Goal: Information Seeking & Learning: Understand process/instructions

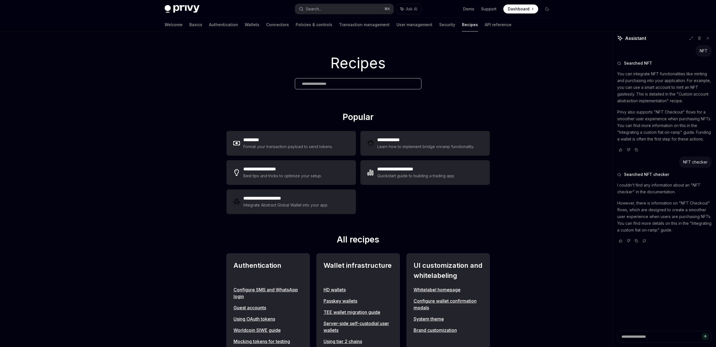
scroll to position [545, 0]
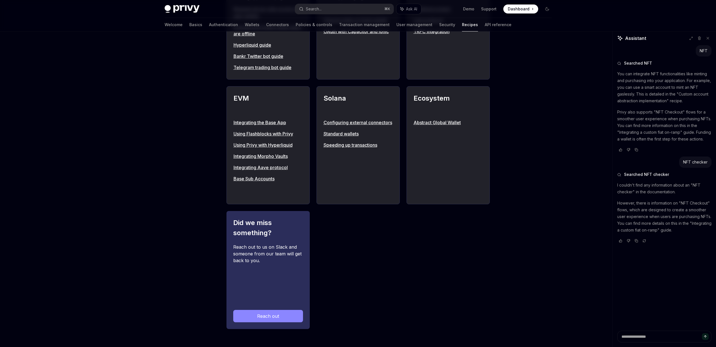
click at [339, 9] on button "Search... ⌘ K" at bounding box center [344, 9] width 98 height 10
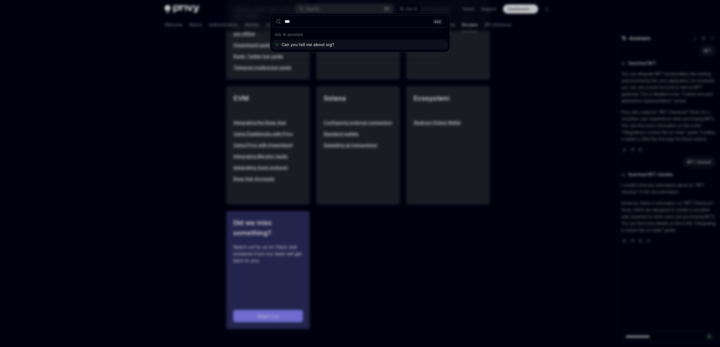
type input "****"
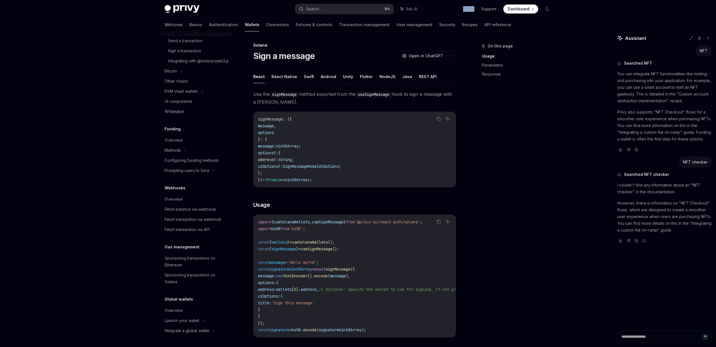
scroll to position [186, 0]
click at [209, 26] on link "Authentication" at bounding box center [223, 24] width 29 height 13
type textarea "*"
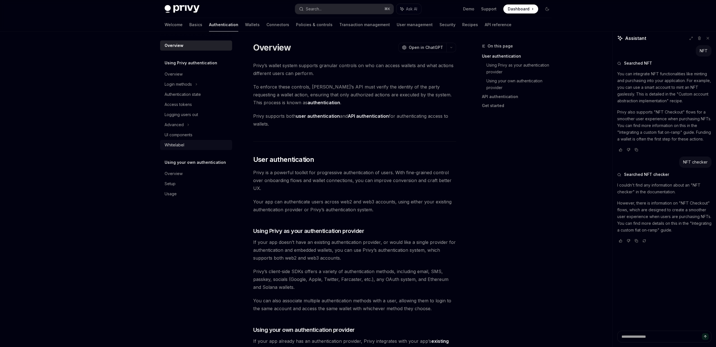
click at [181, 142] on div "Whitelabel" at bounding box center [174, 145] width 20 height 7
click at [183, 135] on div "UI components" at bounding box center [178, 135] width 28 height 7
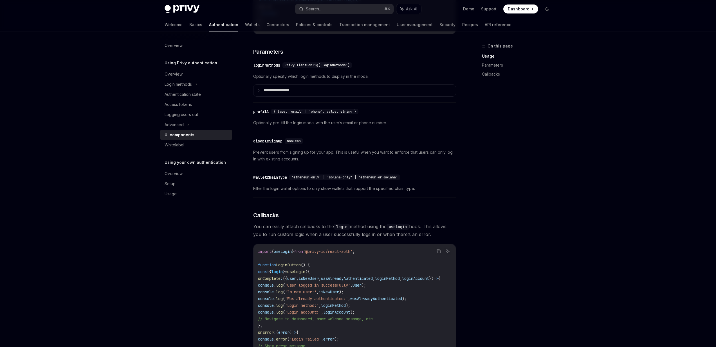
scroll to position [724, 0]
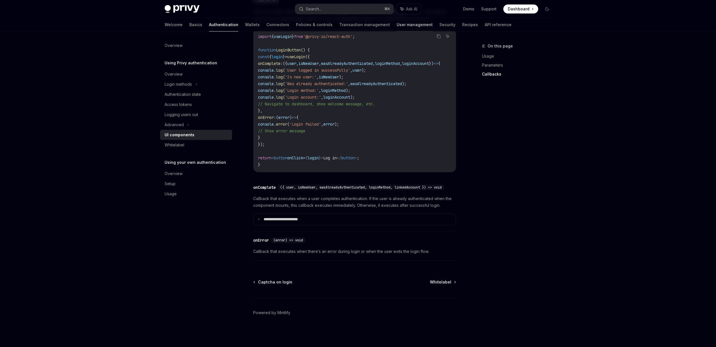
click at [396, 25] on link "User management" at bounding box center [414, 24] width 36 height 13
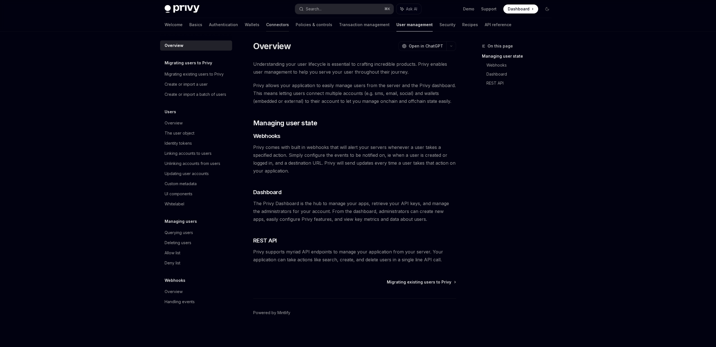
click at [266, 24] on link "Connectors" at bounding box center [277, 24] width 23 height 13
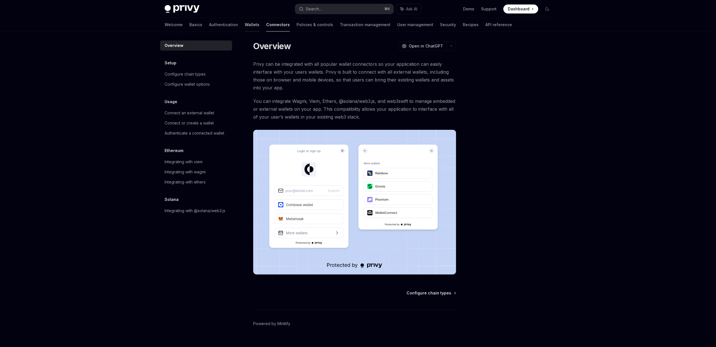
click at [245, 26] on link "Wallets" at bounding box center [252, 24] width 15 height 13
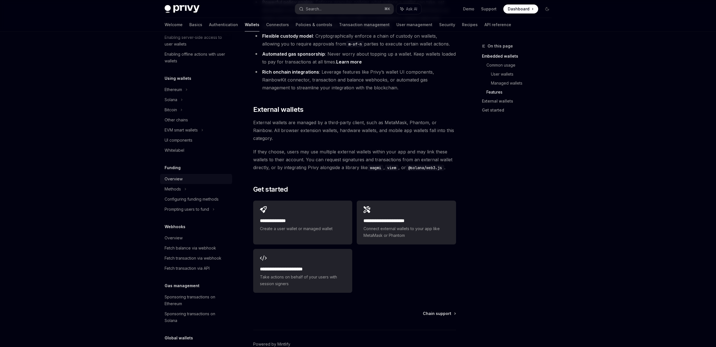
scroll to position [93, 0]
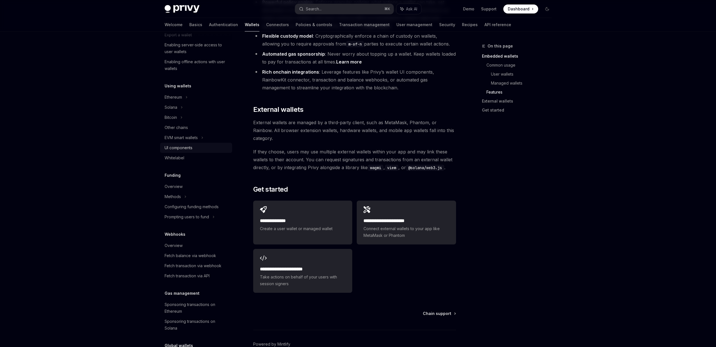
click at [188, 151] on div "UI components" at bounding box center [178, 148] width 28 height 7
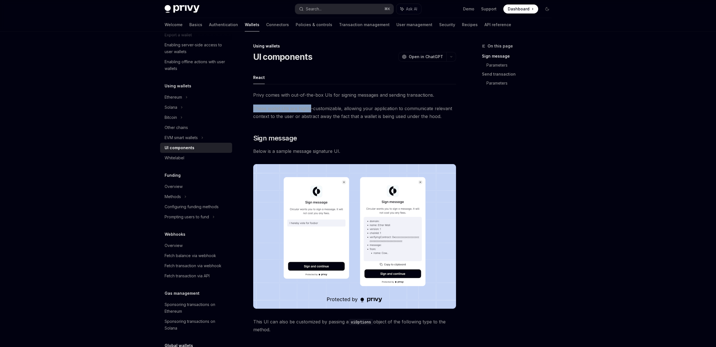
drag, startPoint x: 303, startPoint y: 104, endPoint x: 348, endPoint y: 112, distance: 46.3
click at [348, 112] on span "These wallet UIs are highly-customizable, allowing your application to communic…" at bounding box center [354, 113] width 203 height 16
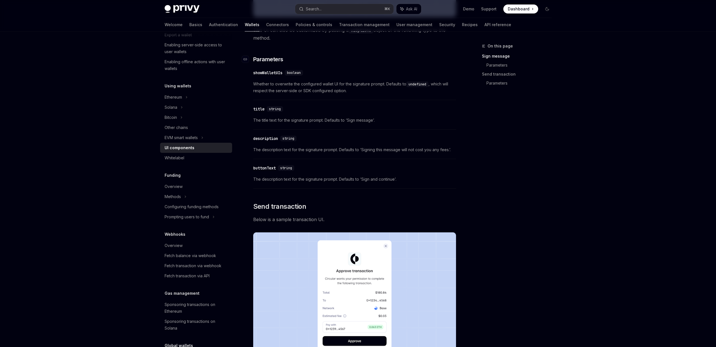
scroll to position [243, 0]
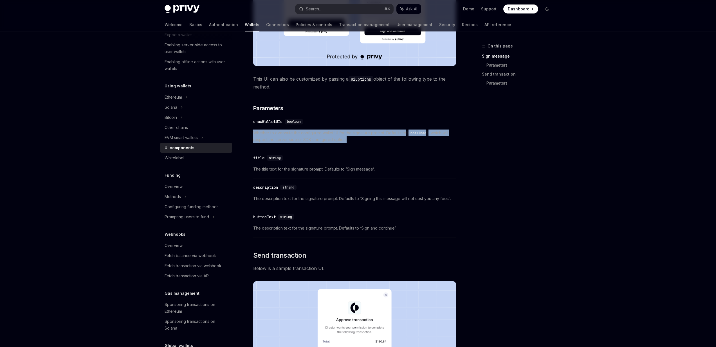
drag, startPoint x: 258, startPoint y: 130, endPoint x: 348, endPoint y: 142, distance: 91.3
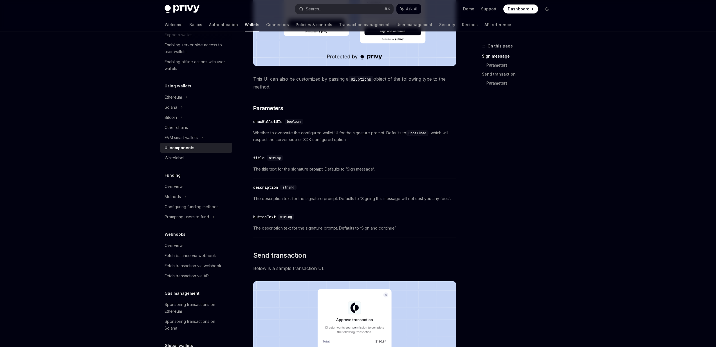
click at [348, 142] on span "Whether to overwrite the configured wallet UI for the signature prompt. Default…" at bounding box center [354, 136] width 203 height 13
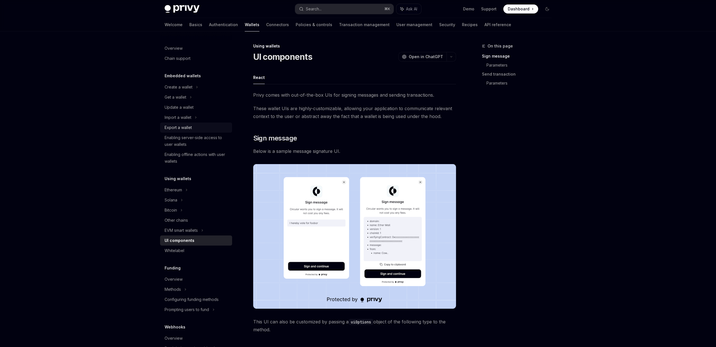
scroll to position [1, 0]
click at [187, 46] on div "Overview" at bounding box center [196, 47] width 64 height 7
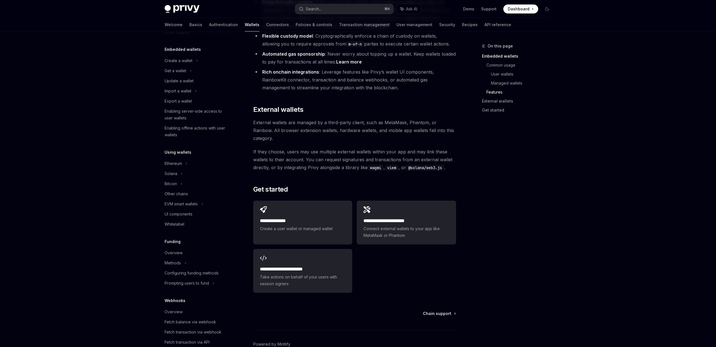
scroll to position [49, 0]
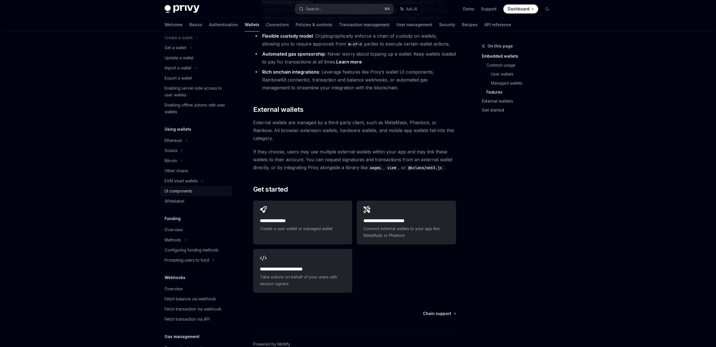
click at [183, 191] on div "UI components" at bounding box center [178, 191] width 28 height 7
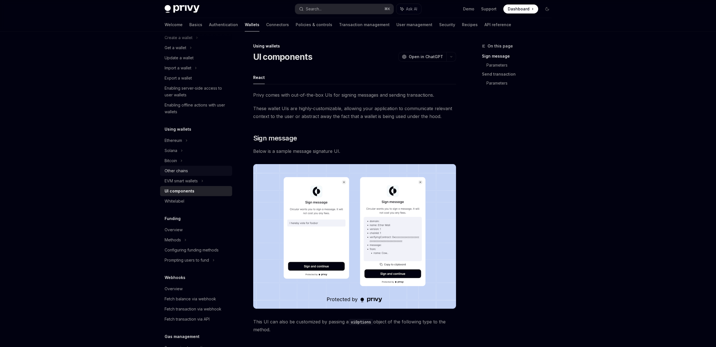
click at [186, 173] on div "Other chains" at bounding box center [175, 171] width 23 height 7
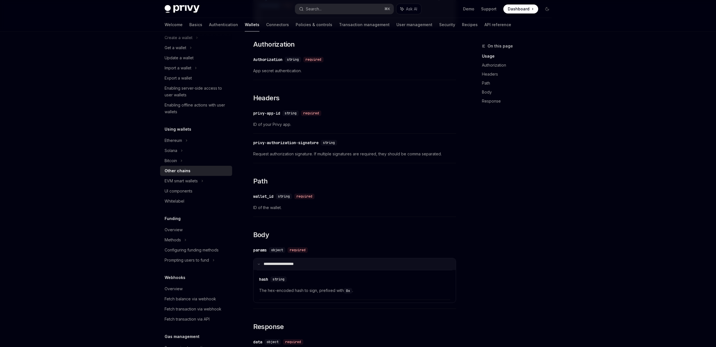
scroll to position [458, 0]
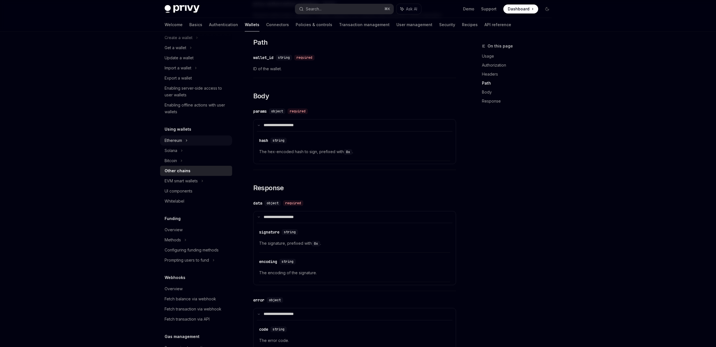
click at [179, 41] on div "Ethereum" at bounding box center [178, 37] width 28 height 7
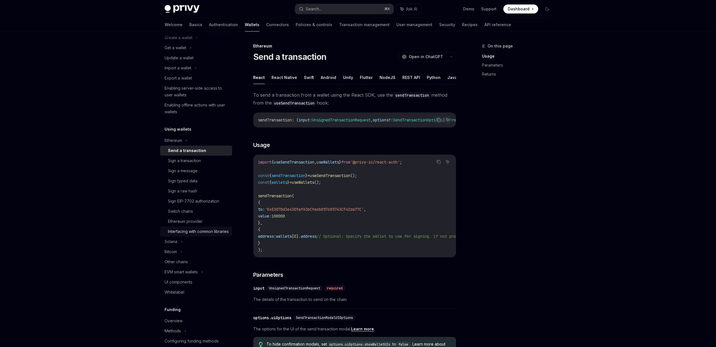
click at [191, 235] on div "Interfacing with common libraries" at bounding box center [198, 231] width 61 height 7
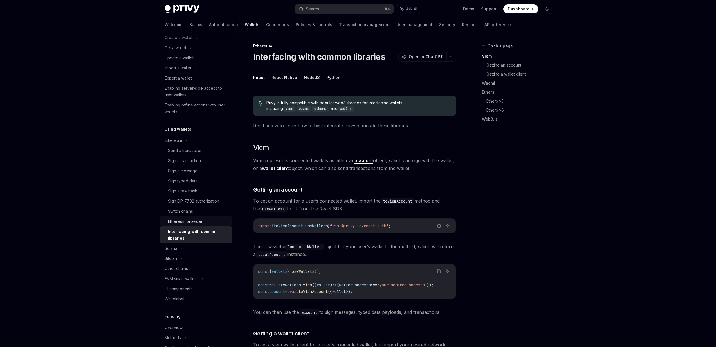
click at [186, 219] on div "Ethereum provider" at bounding box center [185, 221] width 35 height 7
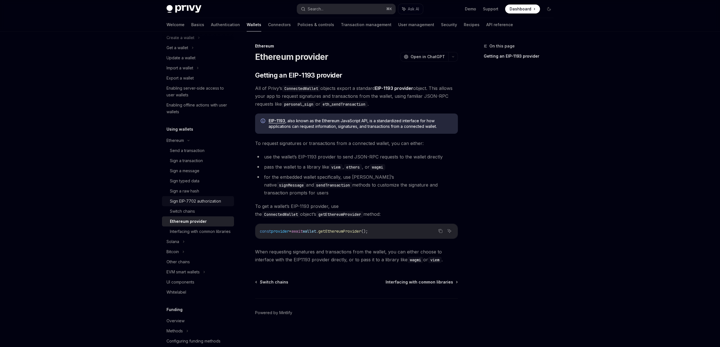
click at [186, 204] on div "Sign EIP-7702 authorization" at bounding box center [195, 201] width 51 height 7
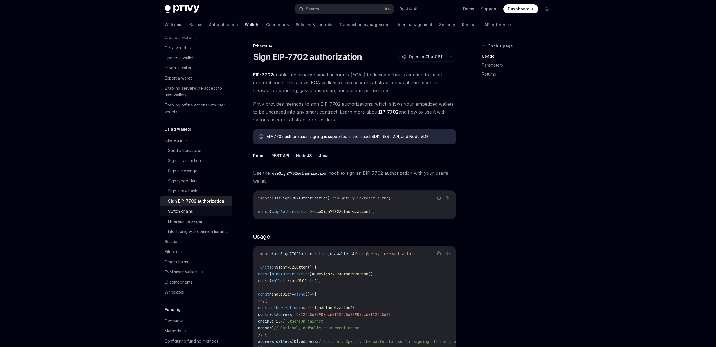
click at [190, 215] on link "Switch chains" at bounding box center [196, 211] width 72 height 10
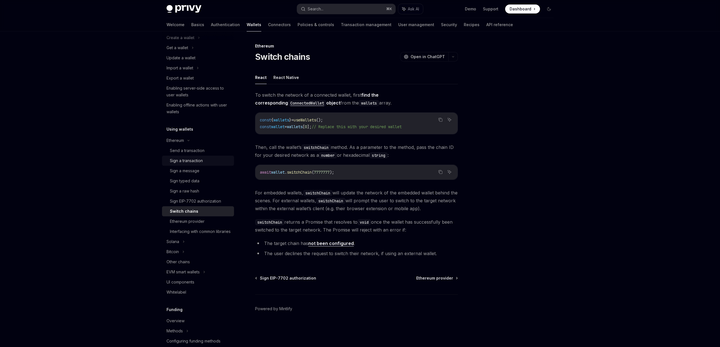
click at [194, 163] on div "Sign a transaction" at bounding box center [186, 160] width 33 height 7
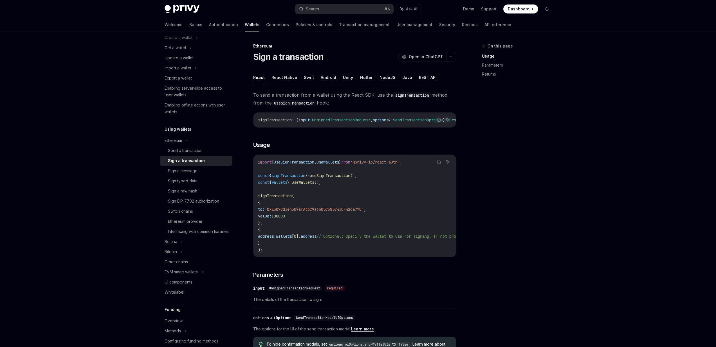
click at [195, 156] on link "Sign a transaction" at bounding box center [196, 161] width 72 height 10
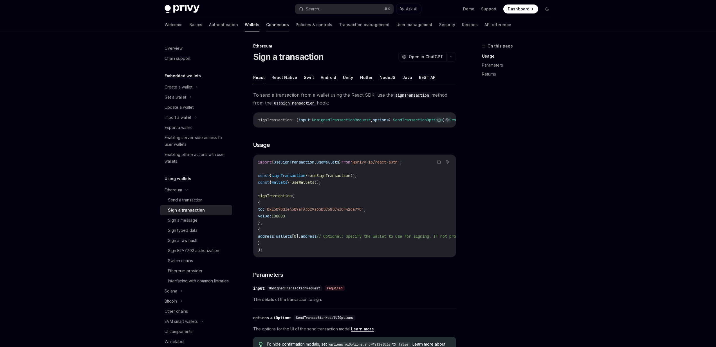
click at [266, 24] on link "Connectors" at bounding box center [277, 24] width 23 height 13
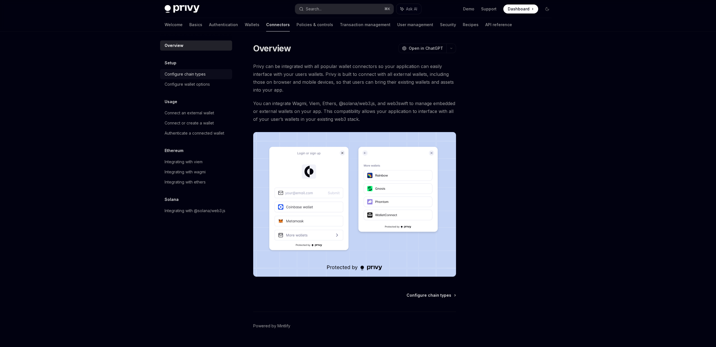
click at [201, 77] on div "Configure chain types" at bounding box center [184, 74] width 41 height 7
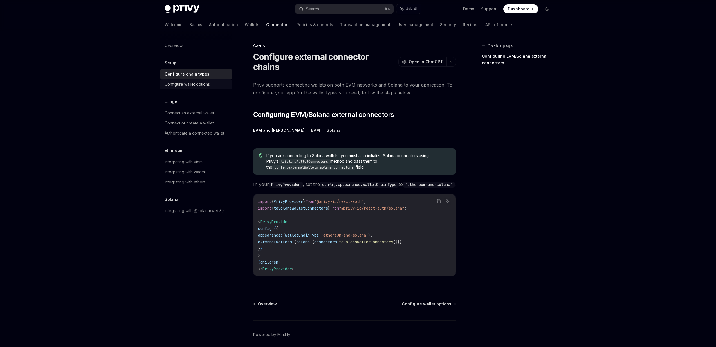
click at [200, 89] on link "Configure wallet options" at bounding box center [196, 84] width 72 height 10
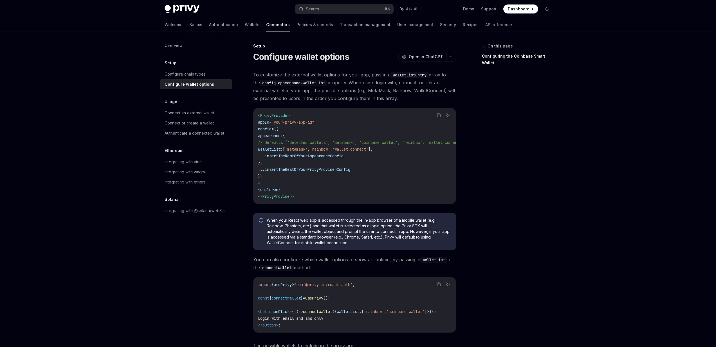
click at [199, 107] on div "Usage Connect an external wallet Connect or create a wallet Authenticate a conn…" at bounding box center [196, 118] width 72 height 40
click at [200, 109] on link "Connect an external wallet" at bounding box center [196, 113] width 72 height 10
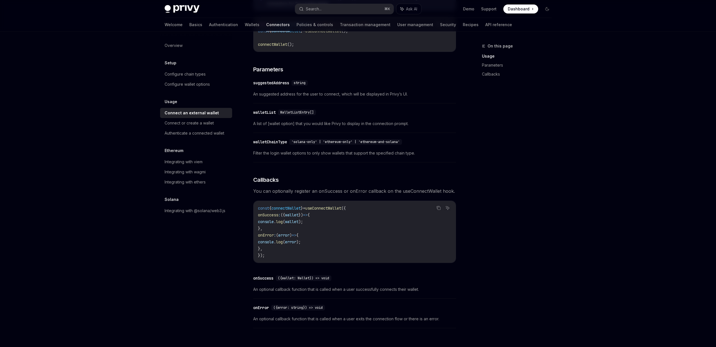
scroll to position [269, 0]
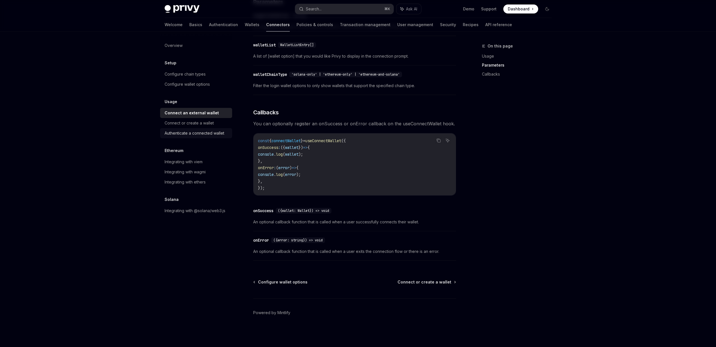
click at [212, 133] on div "Authenticate a connected wallet" at bounding box center [194, 133] width 60 height 7
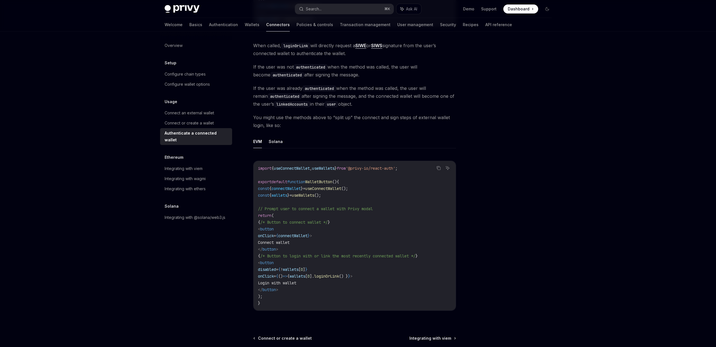
scroll to position [175, 0]
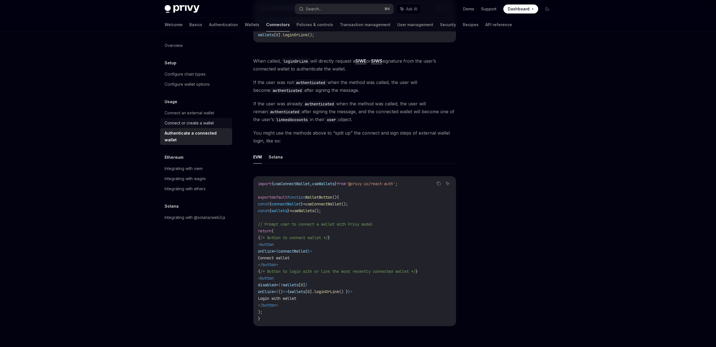
click at [188, 119] on link "Connect or create a wallet" at bounding box center [196, 123] width 72 height 10
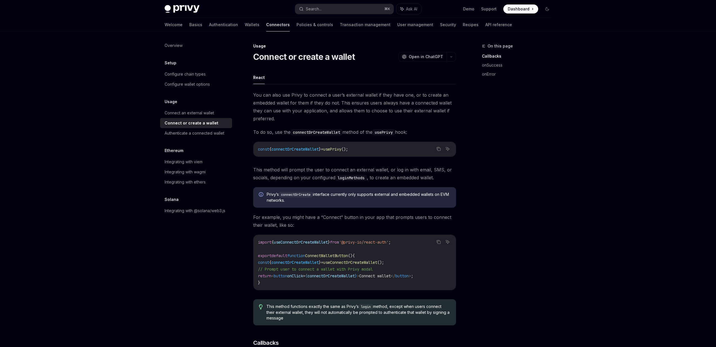
scroll to position [275, 0]
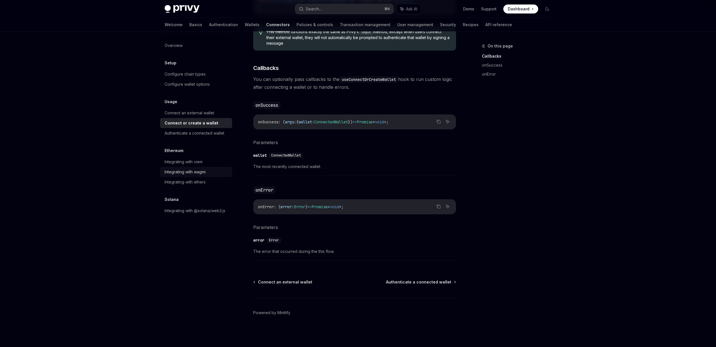
click at [200, 170] on div "Integrating with wagmi" at bounding box center [184, 172] width 41 height 7
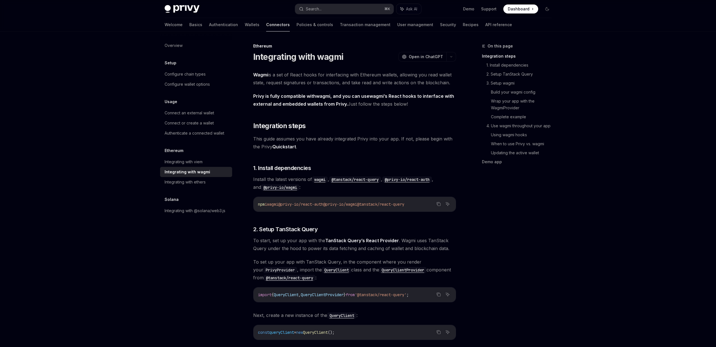
drag, startPoint x: 202, startPoint y: 164, endPoint x: 202, endPoint y: 170, distance: 5.9
click at [202, 164] on div "Integrating with viem" at bounding box center [183, 162] width 38 height 7
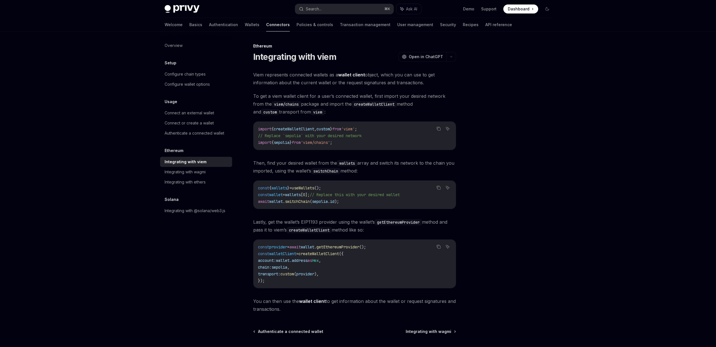
drag, startPoint x: 206, startPoint y: 184, endPoint x: 204, endPoint y: 197, distance: 13.0
click at [206, 184] on div "Integrating with ethers" at bounding box center [184, 182] width 41 height 7
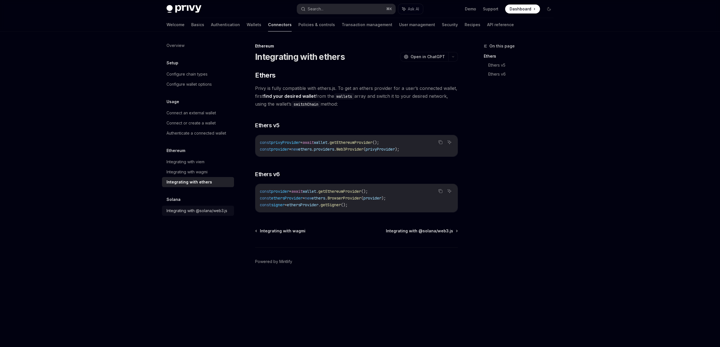
click at [203, 211] on div "Integrating with @solana/web3.js" at bounding box center [196, 211] width 61 height 7
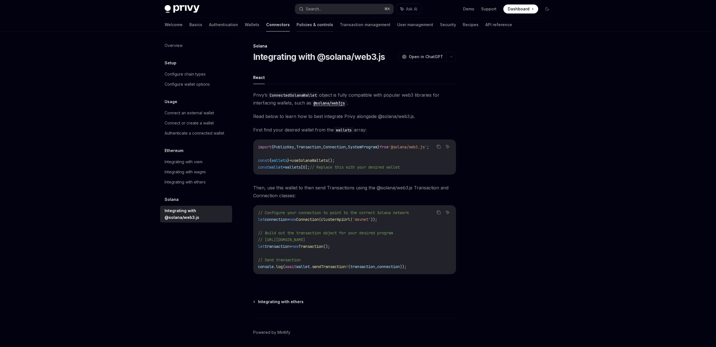
click at [297, 18] on link "Policies & controls" at bounding box center [314, 24] width 37 height 13
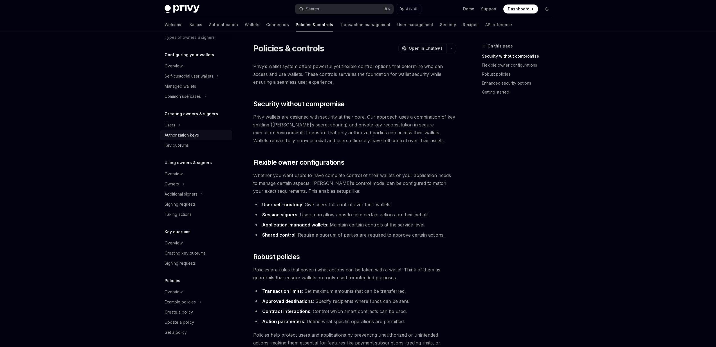
scroll to position [49, 0]
click at [463, 24] on link "Recipes" at bounding box center [471, 24] width 16 height 13
type textarea "*"
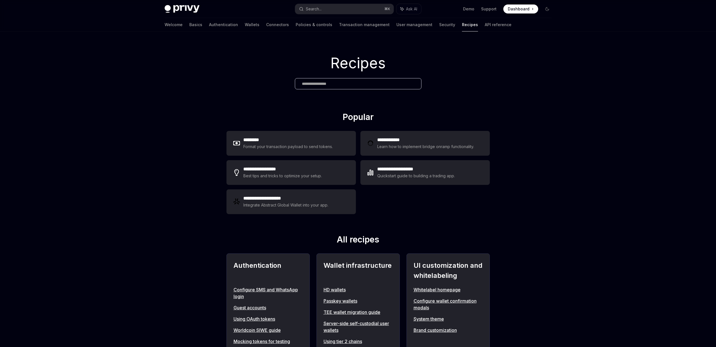
click at [361, 80] on div at bounding box center [358, 83] width 127 height 11
click at [361, 84] on input "text" at bounding box center [358, 84] width 112 height 6
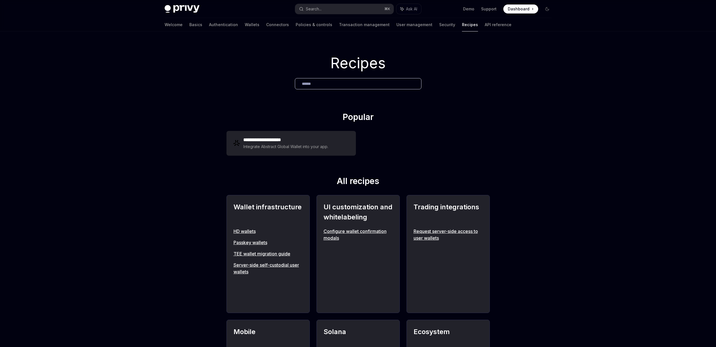
type input "******"
click at [347, 233] on link "Configure wallet confirmation modals" at bounding box center [357, 234] width 69 height 13
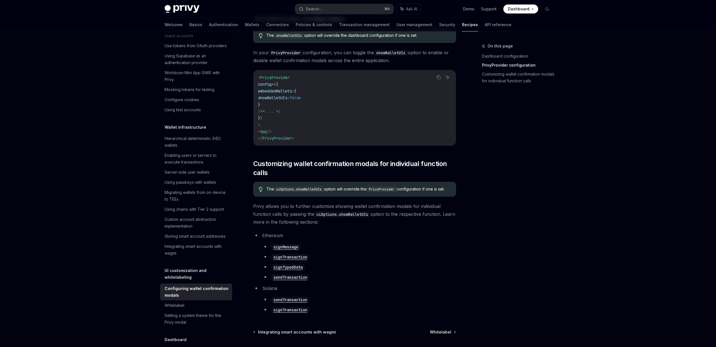
scroll to position [229, 0]
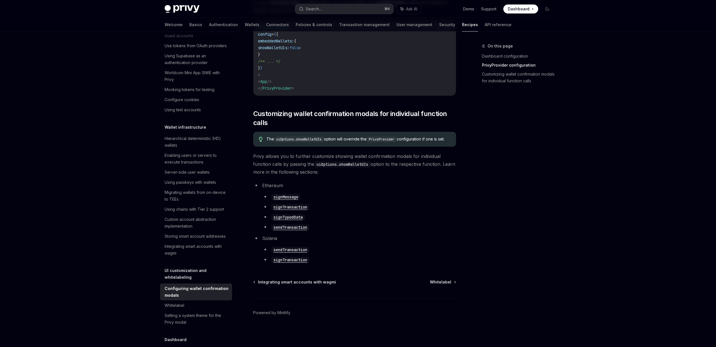
drag, startPoint x: 381, startPoint y: 165, endPoint x: 383, endPoint y: 175, distance: 10.4
click at [383, 175] on span "Privy allows you to further customize showing wallet confirmation modals for in…" at bounding box center [354, 164] width 203 height 24
drag, startPoint x: 382, startPoint y: 175, endPoint x: 376, endPoint y: 158, distance: 19.0
click at [376, 158] on span "Privy allows you to further customize showing wallet confirmation modals for in…" at bounding box center [354, 164] width 203 height 24
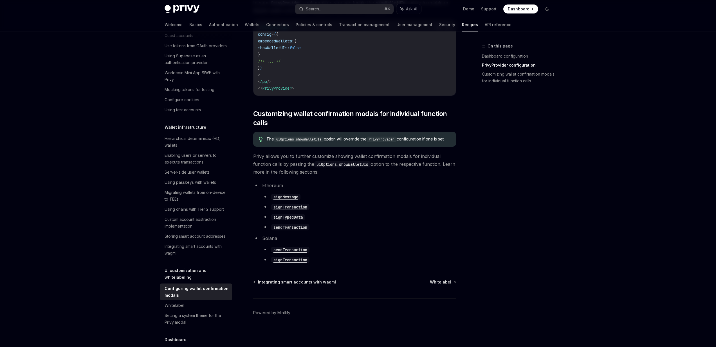
click at [376, 158] on span "Privy allows you to further customize showing wallet confirmation modals for in…" at bounding box center [354, 164] width 203 height 24
drag, startPoint x: 373, startPoint y: 159, endPoint x: 373, endPoint y: 165, distance: 5.6
click at [373, 165] on span "Privy allows you to further customize showing wallet confirmation modals for in…" at bounding box center [354, 164] width 203 height 24
click at [370, 166] on code "uiOptions.showWalletUIs" at bounding box center [342, 164] width 56 height 6
drag, startPoint x: 326, startPoint y: 228, endPoint x: 314, endPoint y: 183, distance: 46.4
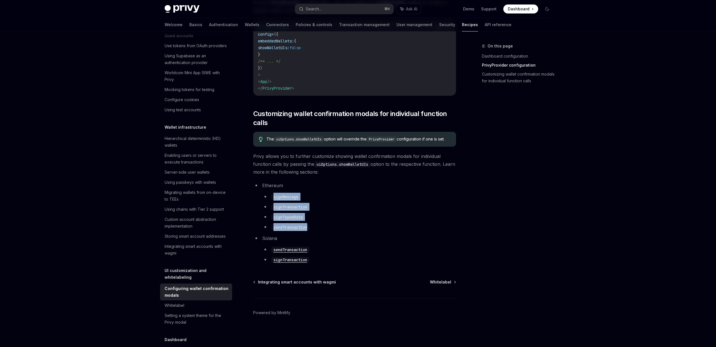
click at [314, 183] on li "Ethereum signMessage signTransaction signTypedData sendTransaction" at bounding box center [354, 206] width 203 height 49
click at [292, 198] on code "signMessage" at bounding box center [285, 197] width 29 height 6
type textarea "*"
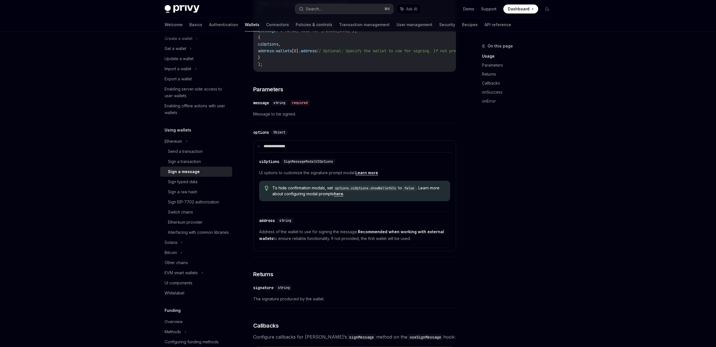
scroll to position [124, 0]
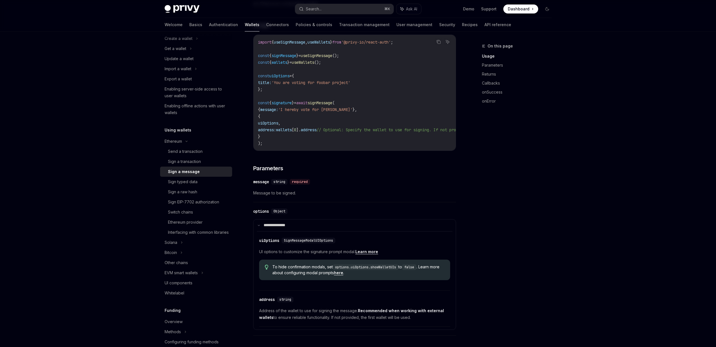
click at [461, 10] on div "Demo Support Dashboard Dashboard" at bounding box center [488, 8] width 126 height 9
click at [462, 10] on div "Demo Support Dashboard Dashboard" at bounding box center [488, 8] width 126 height 9
click at [463, 10] on div "Demo Support Dashboard Dashboard" at bounding box center [488, 8] width 126 height 9
click at [464, 10] on link "Demo" at bounding box center [468, 9] width 11 height 6
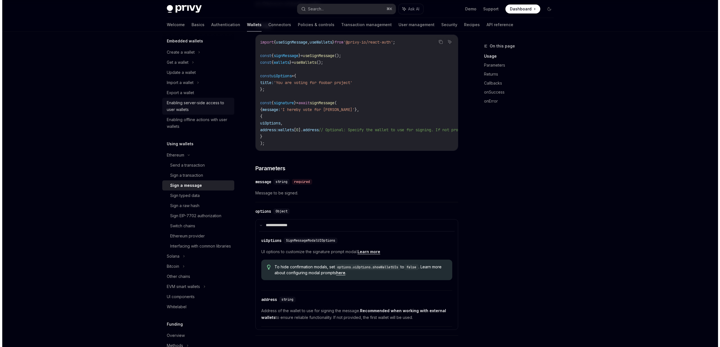
scroll to position [23, 0]
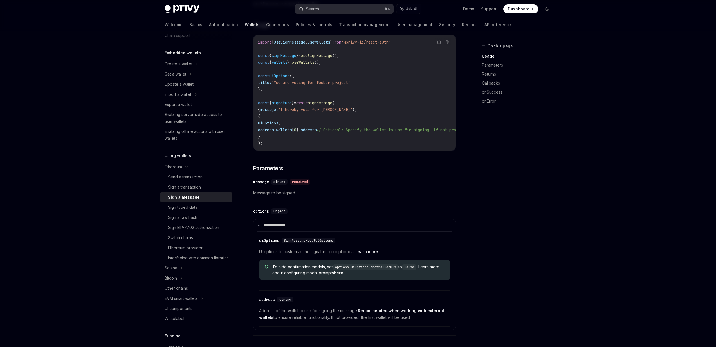
click at [339, 10] on button "Search... ⌘ K" at bounding box center [344, 9] width 98 height 10
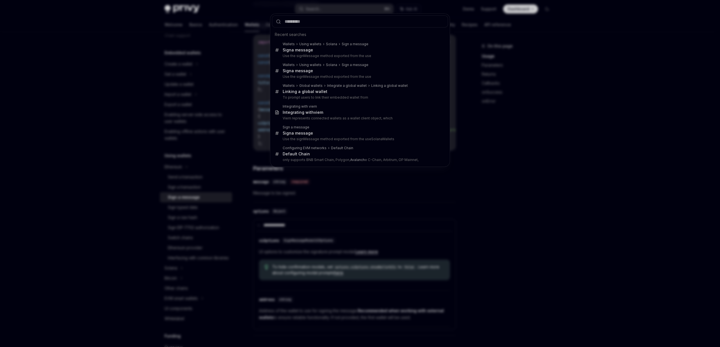
type input "**********"
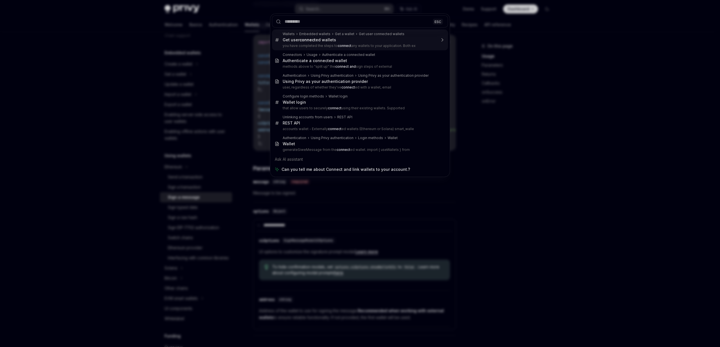
type textarea "*"
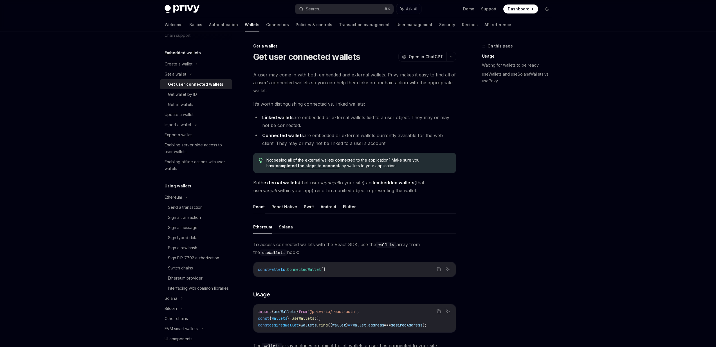
drag, startPoint x: 307, startPoint y: 137, endPoint x: 374, endPoint y: 142, distance: 66.6
click at [374, 142] on li "Connected wallets are embedded or external wallets currently available for the …" at bounding box center [354, 140] width 203 height 16
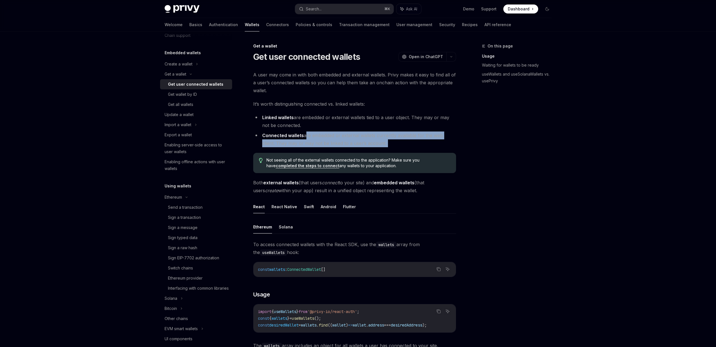
drag, startPoint x: 374, startPoint y: 143, endPoint x: 303, endPoint y: 138, distance: 71.3
click at [303, 138] on li "Connected wallets are embedded or external wallets currently available for the …" at bounding box center [354, 140] width 203 height 16
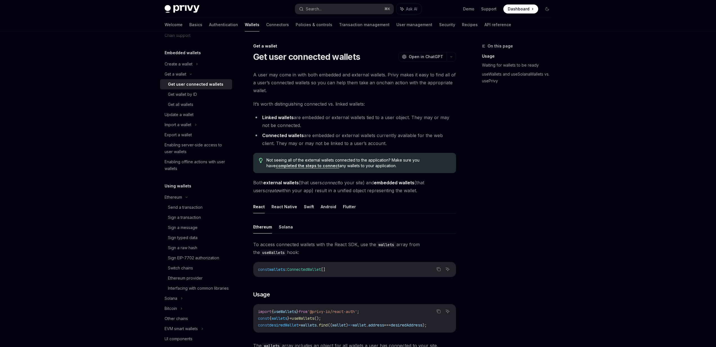
click at [303, 138] on li "Connected wallets are embedded or external wallets currently available for the …" at bounding box center [354, 140] width 203 height 16
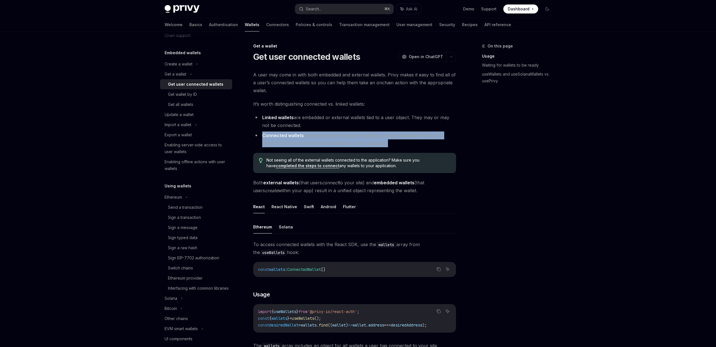
click at [303, 138] on li "Connected wallets are embedded or external wallets currently available for the …" at bounding box center [354, 140] width 203 height 16
click at [342, 140] on li "Connected wallets are embedded or external wallets currently available for the …" at bounding box center [354, 140] width 203 height 16
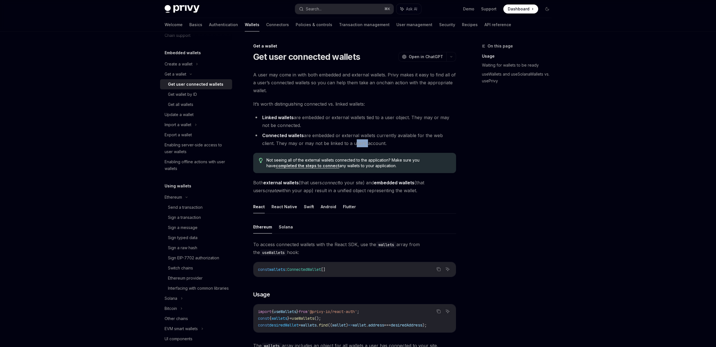
click at [342, 140] on li "Connected wallets are embedded or external wallets currently available for the …" at bounding box center [354, 140] width 203 height 16
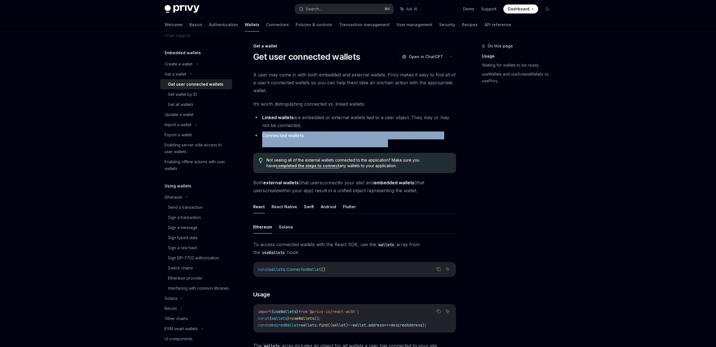
click at [342, 140] on li "Connected wallets are embedded or external wallets currently available for the …" at bounding box center [354, 140] width 203 height 16
click at [366, 143] on li "Connected wallets are embedded or external wallets currently available for the …" at bounding box center [354, 140] width 203 height 16
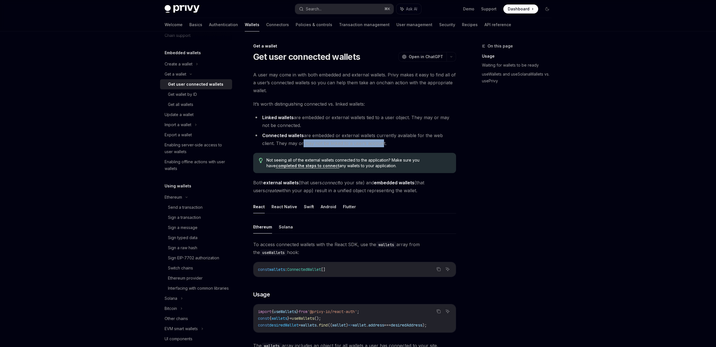
click at [287, 145] on li "Connected wallets are embedded or external wallets currently available for the …" at bounding box center [354, 140] width 203 height 16
click at [284, 145] on li "Connected wallets are embedded or external wallets currently available for the …" at bounding box center [354, 140] width 203 height 16
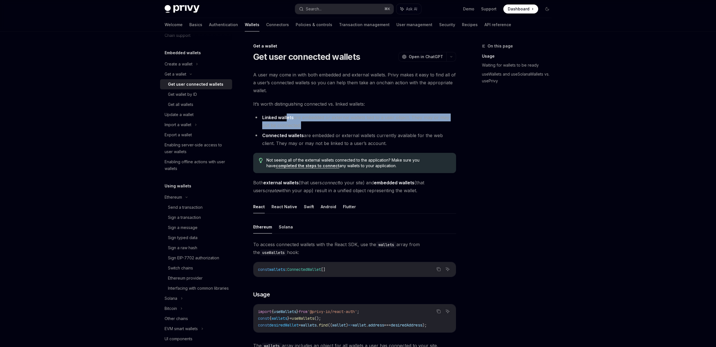
drag, startPoint x: 287, startPoint y: 118, endPoint x: 298, endPoint y: 123, distance: 11.9
click at [298, 123] on li "Linked wallets are embedded or external wallets tied to a user object. They may…" at bounding box center [354, 122] width 203 height 16
drag, startPoint x: 295, startPoint y: 118, endPoint x: 357, endPoint y: 119, distance: 61.3
click at [342, 118] on li "Linked wallets are embedded or external wallets tied to a user object. They may…" at bounding box center [354, 122] width 203 height 16
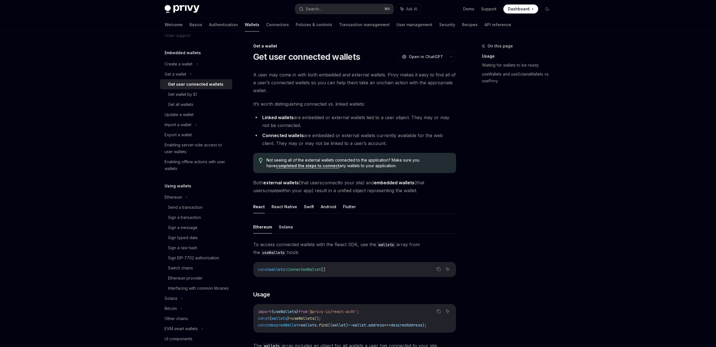
click at [357, 119] on li "Linked wallets are embedded or external wallets tied to a user object. They may…" at bounding box center [354, 122] width 203 height 16
click at [379, 119] on li "Linked wallets are embedded or external wallets tied to a user object. They may…" at bounding box center [354, 122] width 203 height 16
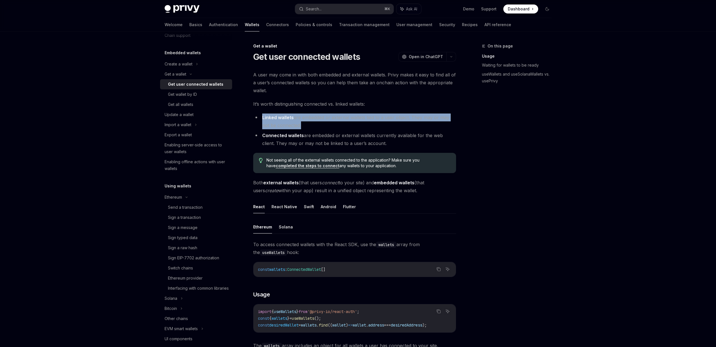
click at [379, 119] on li "Linked wallets are embedded or external wallets tied to a user object. They may…" at bounding box center [354, 122] width 203 height 16
click at [390, 118] on li "Linked wallets are embedded or external wallets tied to a user object. They may…" at bounding box center [354, 122] width 203 height 16
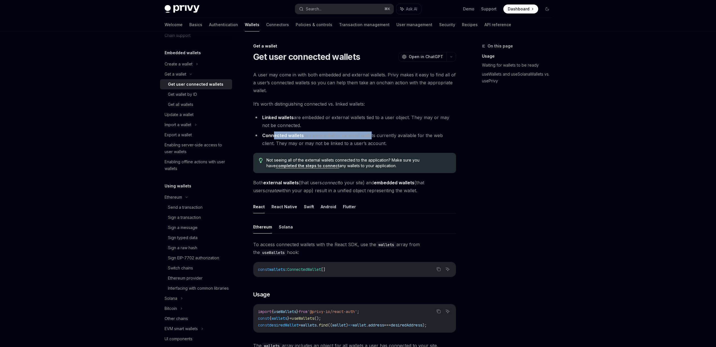
drag, startPoint x: 296, startPoint y: 140, endPoint x: 369, endPoint y: 139, distance: 73.1
click at [369, 139] on li "Connected wallets are embedded or external wallets currently available for the …" at bounding box center [354, 140] width 203 height 16
drag, startPoint x: 375, startPoint y: 147, endPoint x: 306, endPoint y: 143, distance: 69.3
click at [306, 143] on li "Connected wallets are embedded or external wallets currently available for the …" at bounding box center [354, 140] width 203 height 16
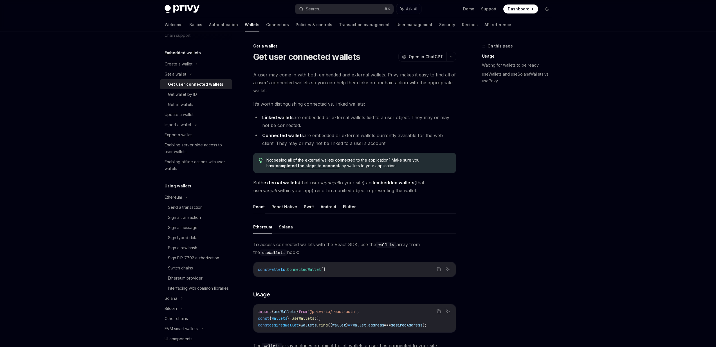
click at [297, 143] on li "Connected wallets are embedded or external wallets currently available for the …" at bounding box center [354, 140] width 203 height 16
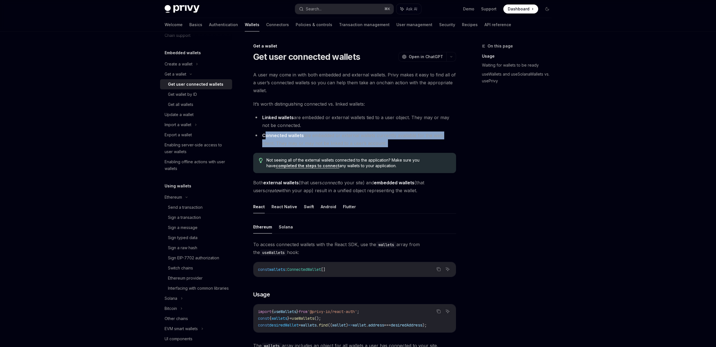
drag, startPoint x: 266, startPoint y: 136, endPoint x: 397, endPoint y: 153, distance: 132.2
click at [397, 153] on div "Not seeing all of the external wallets connected to the application? Make sure …" at bounding box center [354, 163] width 203 height 20
drag, startPoint x: 371, startPoint y: 146, endPoint x: 255, endPoint y: 138, distance: 115.9
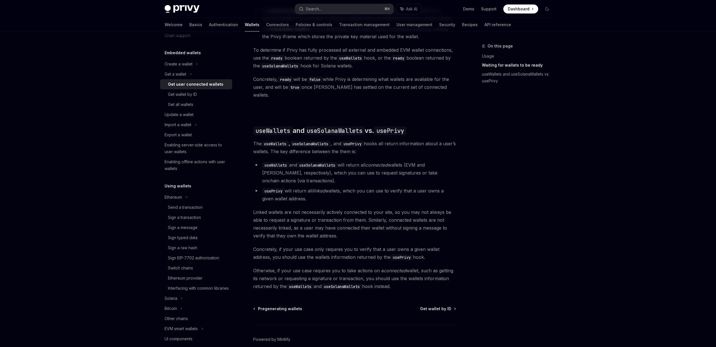
scroll to position [413, 0]
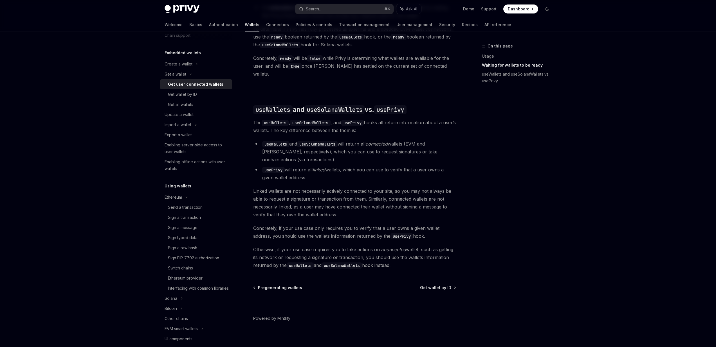
drag, startPoint x: 295, startPoint y: 164, endPoint x: 320, endPoint y: 172, distance: 26.0
click at [319, 172] on li "usePrivy will return all linked wallets, which you can use to verify that a use…" at bounding box center [354, 174] width 203 height 16
click at [320, 172] on li "usePrivy will return all linked wallets, which you can use to verify that a use…" at bounding box center [354, 174] width 203 height 16
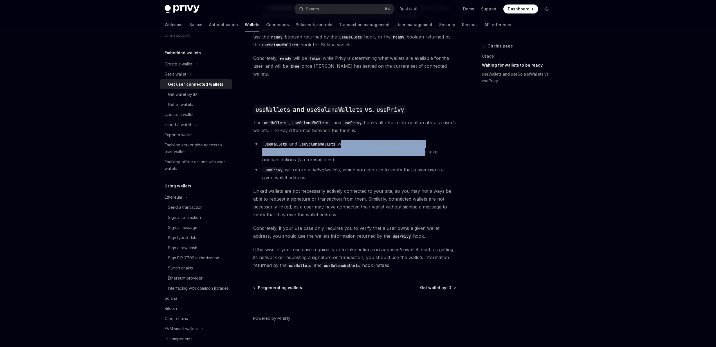
drag, startPoint x: 344, startPoint y: 138, endPoint x: 394, endPoint y: 149, distance: 50.8
click at [394, 149] on li "useWallets and useSolanaWallets will return all connected wallets (EVM and Sola…" at bounding box center [354, 152] width 203 height 24
drag, startPoint x: 378, startPoint y: 153, endPoint x: 289, endPoint y: 141, distance: 89.6
click at [292, 141] on li "useWallets and useSolanaWallets will return all connected wallets (EVM and Sola…" at bounding box center [354, 152] width 203 height 24
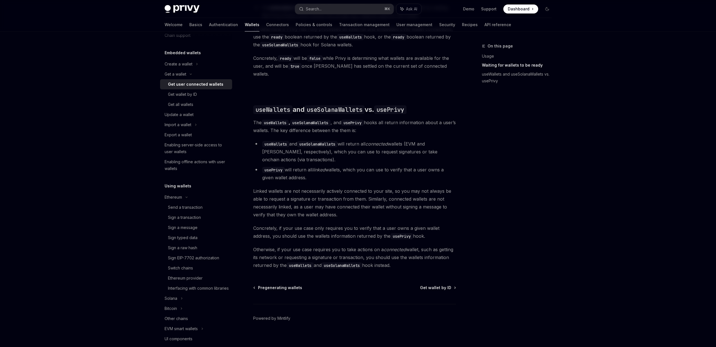
click at [289, 142] on li "useWallets and useSolanaWallets will return all connected wallets (EVM and Sola…" at bounding box center [354, 152] width 203 height 24
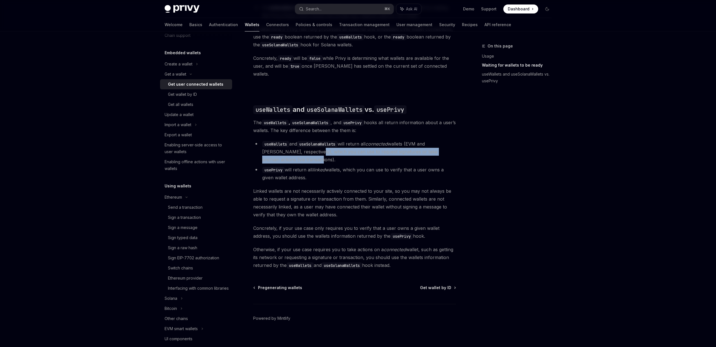
drag, startPoint x: 323, startPoint y: 151, endPoint x: 376, endPoint y: 150, distance: 53.7
click at [368, 150] on li "useWallets and useSolanaWallets will return all connected wallets (EVM and Sola…" at bounding box center [354, 152] width 203 height 24
click at [381, 150] on li "useWallets and useSolanaWallets will return all connected wallets (EVM and Sola…" at bounding box center [354, 152] width 203 height 24
drag, startPoint x: 372, startPoint y: 149, endPoint x: 299, endPoint y: 149, distance: 72.8
click at [299, 149] on li "useWallets and useSolanaWallets will return all connected wallets (EVM and Sola…" at bounding box center [354, 152] width 203 height 24
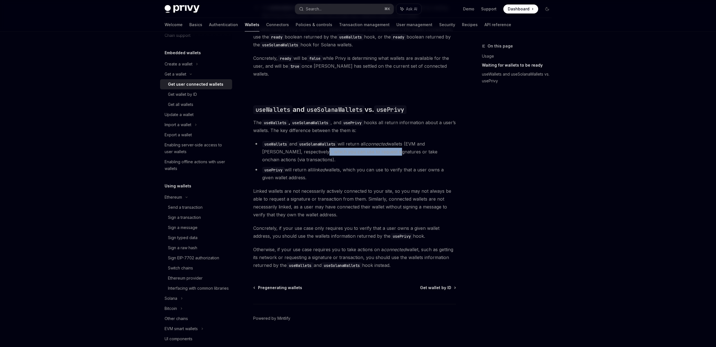
click at [299, 149] on li "useWallets and useSolanaWallets will return all connected wallets (EVM and Sola…" at bounding box center [354, 152] width 203 height 24
drag, startPoint x: 299, startPoint y: 149, endPoint x: 368, endPoint y: 147, distance: 68.1
click at [368, 147] on li "useWallets and useSolanaWallets will return all connected wallets (EVM and Sola…" at bounding box center [354, 152] width 203 height 24
drag, startPoint x: 368, startPoint y: 147, endPoint x: 384, endPoint y: 146, distance: 16.9
click at [368, 147] on li "useWallets and useSolanaWallets will return all connected wallets (EVM and Sola…" at bounding box center [354, 152] width 203 height 24
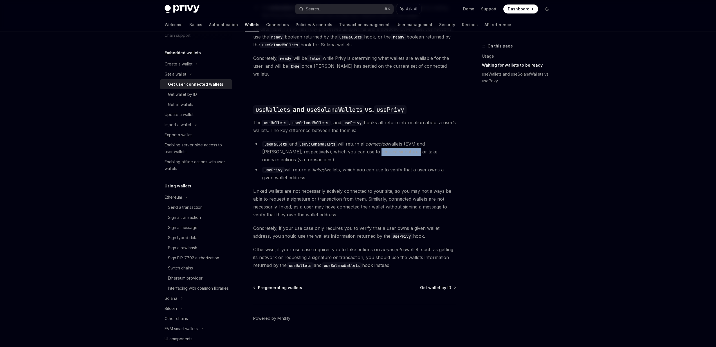
click at [353, 145] on li "useWallets and useSolanaWallets will return all connected wallets (EVM and Sola…" at bounding box center [354, 152] width 203 height 24
drag, startPoint x: 325, startPoint y: 147, endPoint x: 300, endPoint y: 146, distance: 25.0
click at [324, 147] on li "useWallets and useSolanaWallets will return all connected wallets (EVM and Sola…" at bounding box center [354, 152] width 203 height 24
click at [271, 142] on li "useWallets and useSolanaWallets will return all connected wallets (EVM and Sola…" at bounding box center [354, 152] width 203 height 24
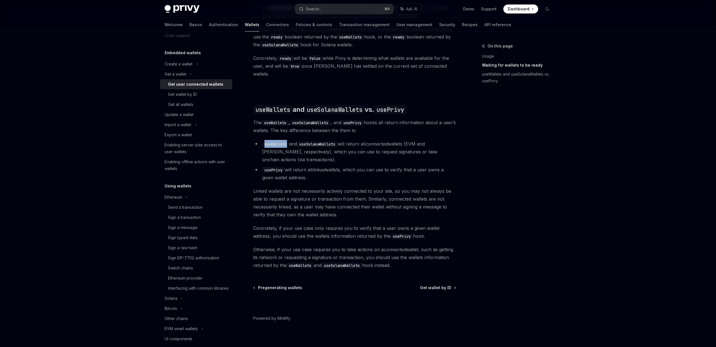
copy code "useWallets"
click at [321, 11] on div "Search..." at bounding box center [314, 9] width 16 height 7
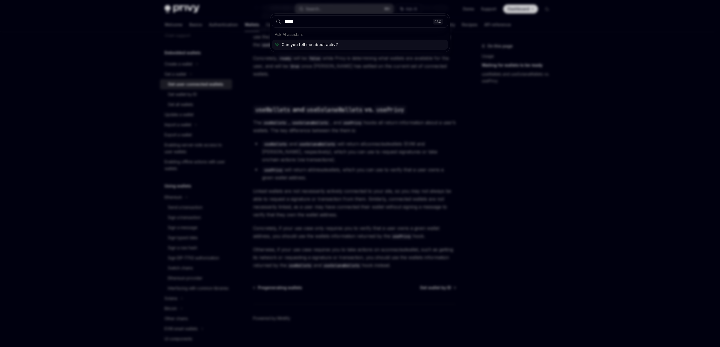
type input "******"
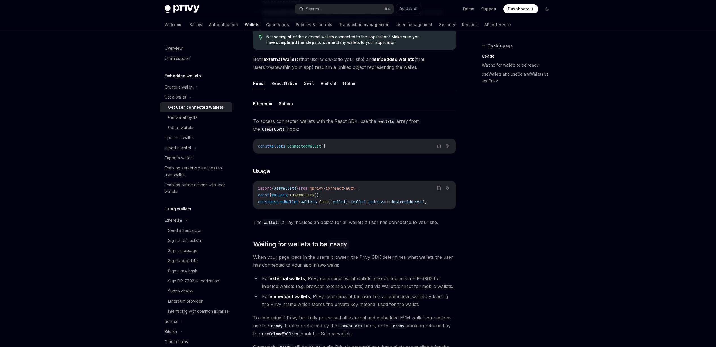
scroll to position [64, 0]
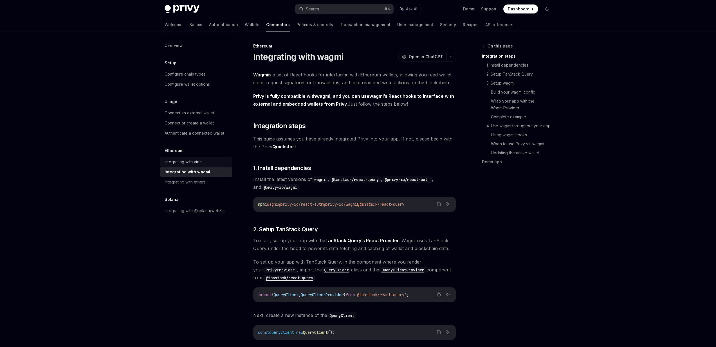
click at [221, 163] on div "Integrating with viem" at bounding box center [196, 162] width 64 height 7
click at [209, 163] on div "Integrating with viem" at bounding box center [196, 162] width 64 height 7
click at [201, 163] on div "Integrating with viem" at bounding box center [183, 162] width 38 height 7
click at [192, 163] on div "Integrating with viem" at bounding box center [183, 162] width 38 height 7
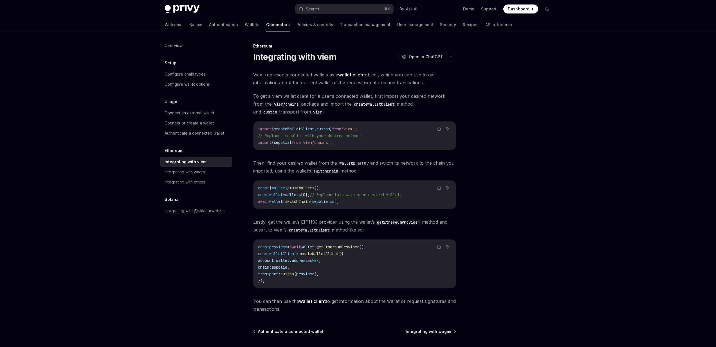
click at [192, 163] on div "Integrating with viem" at bounding box center [185, 162] width 42 height 7
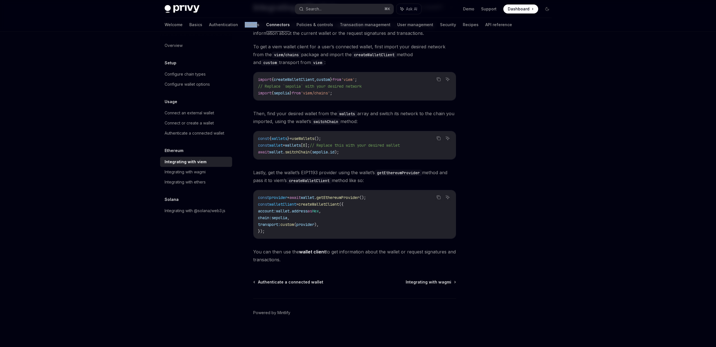
scroll to position [46, 0]
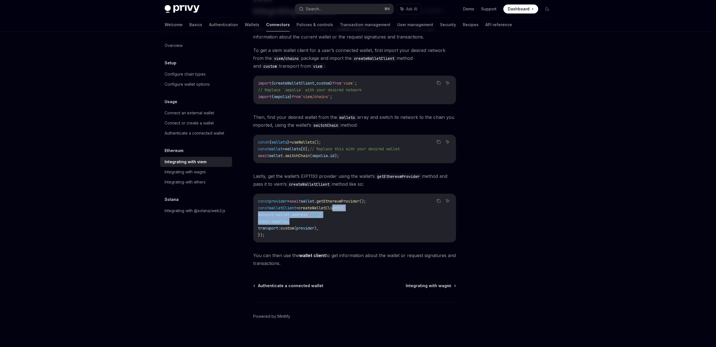
drag, startPoint x: 341, startPoint y: 210, endPoint x: 343, endPoint y: 233, distance: 22.3
click at [344, 225] on code "const provider = await wallet . getEthereumProvider (); const walletClient = cr…" at bounding box center [354, 218] width 193 height 40
click at [343, 233] on code "const provider = await wallet . getEthereumProvider (); const walletClient = cr…" at bounding box center [354, 218] width 193 height 40
drag, startPoint x: 343, startPoint y: 233, endPoint x: 335, endPoint y: 216, distance: 19.1
click at [339, 222] on code "const provider = await wallet . getEthereumProvider (); const walletClient = cr…" at bounding box center [354, 218] width 193 height 40
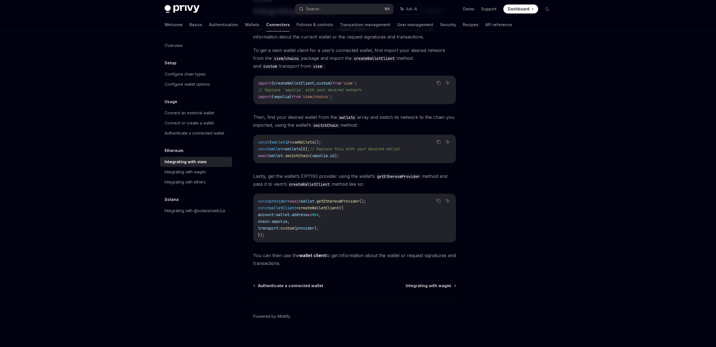
drag, startPoint x: 335, startPoint y: 215, endPoint x: 336, endPoint y: 211, distance: 4.3
click at [319, 215] on span "Hex" at bounding box center [315, 214] width 7 height 5
drag, startPoint x: 336, startPoint y: 209, endPoint x: 339, endPoint y: 223, distance: 14.3
click at [339, 223] on code "const provider = await wallet . getEthereumProvider (); const walletClient = cr…" at bounding box center [354, 218] width 193 height 40
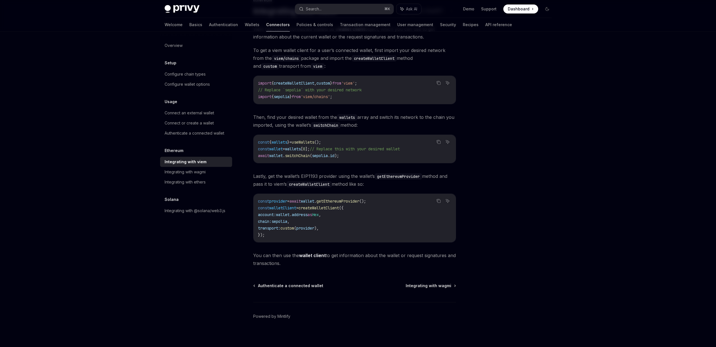
scroll to position [0, 0]
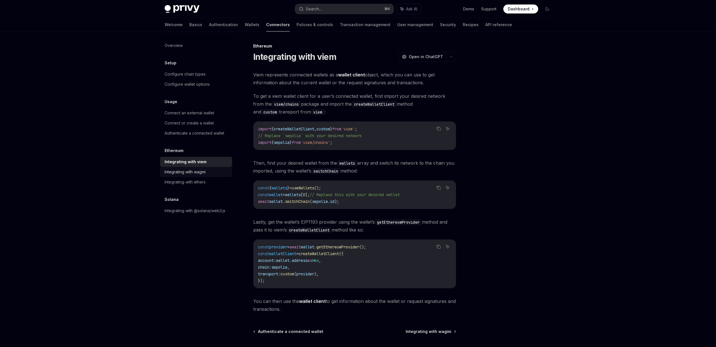
click at [189, 173] on div "Integrating with wagmi" at bounding box center [184, 172] width 41 height 7
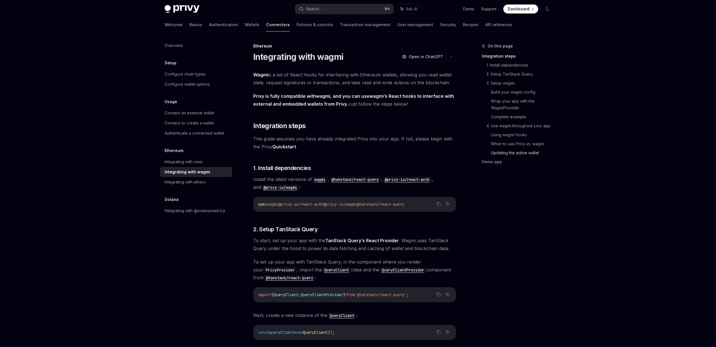
click at [511, 154] on link "Updating the active wallet" at bounding box center [523, 152] width 65 height 9
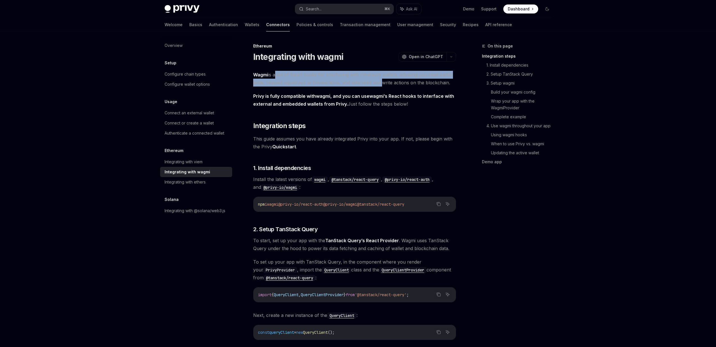
drag, startPoint x: 274, startPoint y: 73, endPoint x: 379, endPoint y: 80, distance: 104.8
click at [378, 80] on span "Wagmi is a set of React hooks for interfacing with Ethereum wallets, allowing y…" at bounding box center [354, 79] width 203 height 16
click at [379, 80] on span "Wagmi is a set of React hooks for interfacing with Ethereum wallets, allowing y…" at bounding box center [354, 79] width 203 height 16
drag, startPoint x: 394, startPoint y: 80, endPoint x: 332, endPoint y: 77, distance: 61.4
click at [332, 77] on span "Wagmi is a set of React hooks for interfacing with Ethereum wallets, allowing y…" at bounding box center [354, 79] width 203 height 16
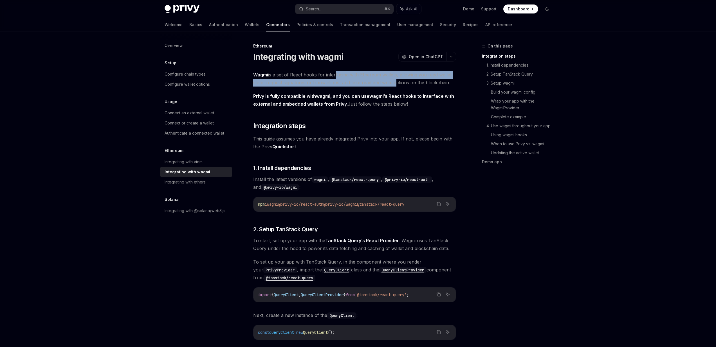
click at [332, 77] on span "Wagmi is a set of React hooks for interfacing with Ethereum wallets, allowing y…" at bounding box center [354, 79] width 203 height 16
drag, startPoint x: 332, startPoint y: 77, endPoint x: 416, endPoint y: 79, distance: 84.4
click at [411, 80] on span "Wagmi is a set of React hooks for interfacing with Ethereum wallets, allowing y…" at bounding box center [354, 79] width 203 height 16
click at [416, 79] on span "Wagmi is a set of React hooks for interfacing with Ethereum wallets, allowing y…" at bounding box center [354, 79] width 203 height 16
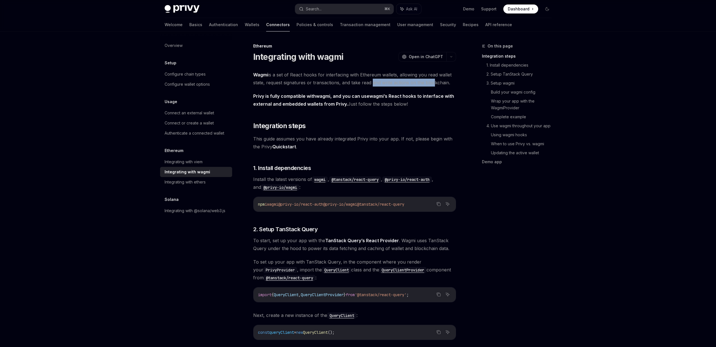
drag, startPoint x: 416, startPoint y: 80, endPoint x: 353, endPoint y: 80, distance: 62.4
click at [364, 79] on span "Wagmi is a set of React hooks for interfacing with Ethereum wallets, allowing y…" at bounding box center [354, 79] width 203 height 16
click at [353, 80] on span "Wagmi is a set of React hooks for interfacing with Ethereum wallets, allowing y…" at bounding box center [354, 79] width 203 height 16
drag, startPoint x: 350, startPoint y: 80, endPoint x: 387, endPoint y: 86, distance: 37.3
click at [386, 86] on span "Wagmi is a set of React hooks for interfacing with Ethereum wallets, allowing y…" at bounding box center [354, 79] width 203 height 16
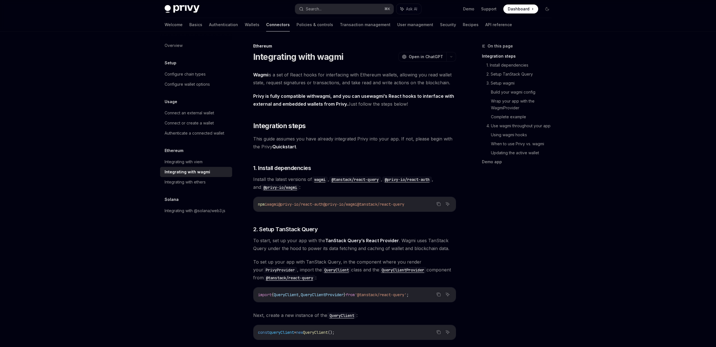
click at [387, 86] on span "Wagmi is a set of React hooks for interfacing with Ethereum wallets, allowing y…" at bounding box center [354, 79] width 203 height 16
drag, startPoint x: 371, startPoint y: 206, endPoint x: 336, endPoint y: 207, distance: 35.2
click at [336, 207] on code "npm i wagmi @privy-io/react-auth @privy-io/wagmi @tanstack/react-query" at bounding box center [354, 204] width 193 height 7
copy span "@privy-io/wagmi"
click at [324, 123] on h2 "​ Integration steps" at bounding box center [354, 125] width 203 height 9
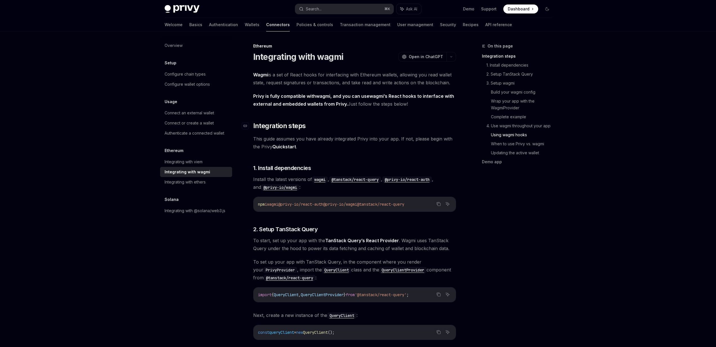
scroll to position [1308, 0]
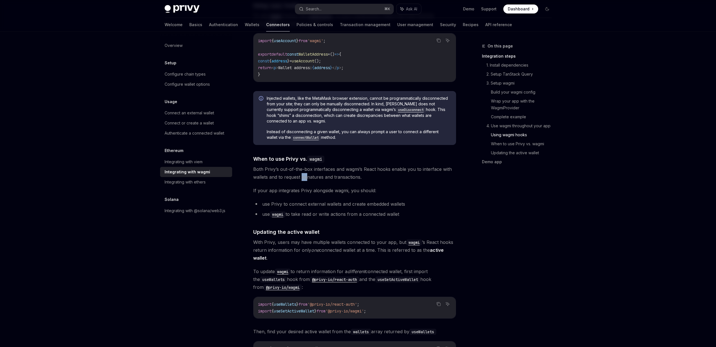
click at [307, 173] on span "Both Privy’s out-of-the-box interfaces and wagmi’s React hooks enable you to in…" at bounding box center [354, 173] width 203 height 16
drag, startPoint x: 297, startPoint y: 174, endPoint x: 332, endPoint y: 179, distance: 35.0
drag, startPoint x: 308, startPoint y: 210, endPoint x: 386, endPoint y: 214, distance: 78.0
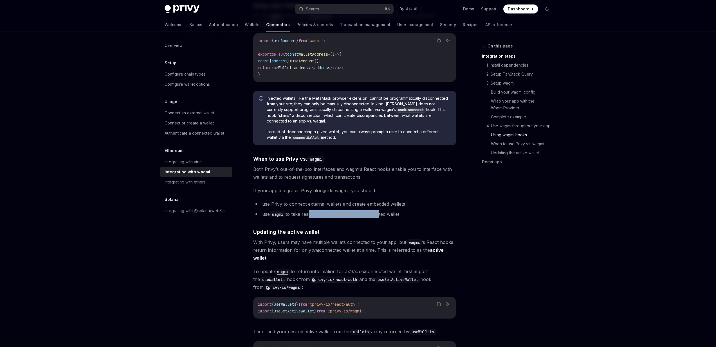
click at [380, 214] on li "use wagmi to take read or write actions from a connected wallet" at bounding box center [354, 214] width 203 height 8
click at [386, 214] on li "use wagmi to take read or write actions from a connected wallet" at bounding box center [354, 214] width 203 height 8
drag, startPoint x: 396, startPoint y: 215, endPoint x: 348, endPoint y: 216, distance: 48.4
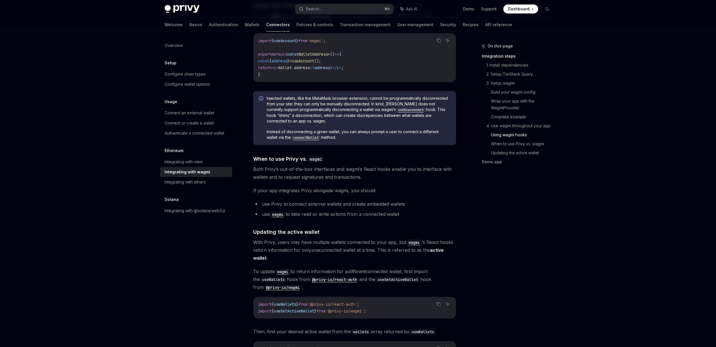
drag, startPoint x: 310, startPoint y: 212, endPoint x: 395, endPoint y: 213, distance: 85.5
click at [391, 213] on li "use wagmi to take read or write actions from a connected wallet" at bounding box center [354, 214] width 203 height 8
click at [395, 212] on li "use wagmi to take read or write actions from a connected wallet" at bounding box center [354, 214] width 203 height 8
drag, startPoint x: 384, startPoint y: 211, endPoint x: 311, endPoint y: 211, distance: 73.1
click at [311, 211] on li "use wagmi to take read or write actions from a connected wallet" at bounding box center [354, 214] width 203 height 8
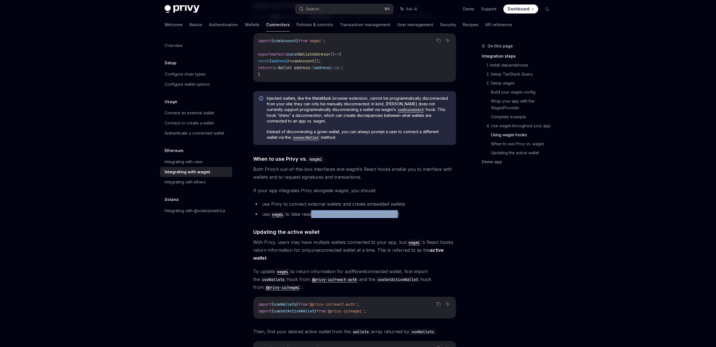
click at [311, 211] on li "use wagmi to take read or write actions from a connected wallet" at bounding box center [354, 214] width 203 height 8
drag, startPoint x: 311, startPoint y: 211, endPoint x: 397, endPoint y: 214, distance: 86.4
click at [365, 214] on li "use wagmi to take read or write actions from a connected wallet" at bounding box center [354, 214] width 203 height 8
click at [397, 214] on li "use wagmi to take read or write actions from a connected wallet" at bounding box center [354, 214] width 203 height 8
drag, startPoint x: 396, startPoint y: 205, endPoint x: 297, endPoint y: 201, distance: 99.1
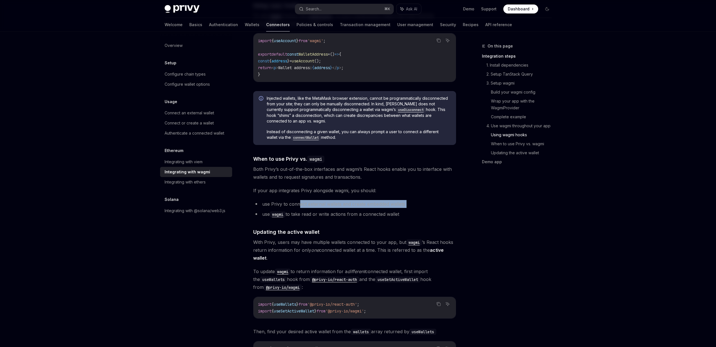
click at [299, 201] on ul "use Privy to connect external wallets and create embedded wallets use wagmi to …" at bounding box center [354, 209] width 203 height 18
click at [297, 201] on li "use Privy to connect external wallets and create embedded wallets" at bounding box center [354, 204] width 203 height 8
drag, startPoint x: 362, startPoint y: 213, endPoint x: 321, endPoint y: 212, distance: 41.4
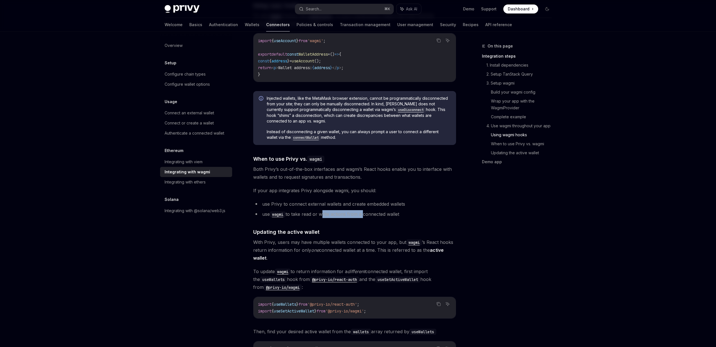
click at [321, 212] on li "use wagmi to take read or write actions from a connected wallet" at bounding box center [354, 214] width 203 height 8
drag, startPoint x: 318, startPoint y: 212, endPoint x: 354, endPoint y: 213, distance: 35.4
click at [347, 214] on li "use wagmi to take read or write actions from a connected wallet" at bounding box center [354, 214] width 203 height 8
click at [354, 213] on li "use wagmi to take read or write actions from a connected wallet" at bounding box center [354, 214] width 203 height 8
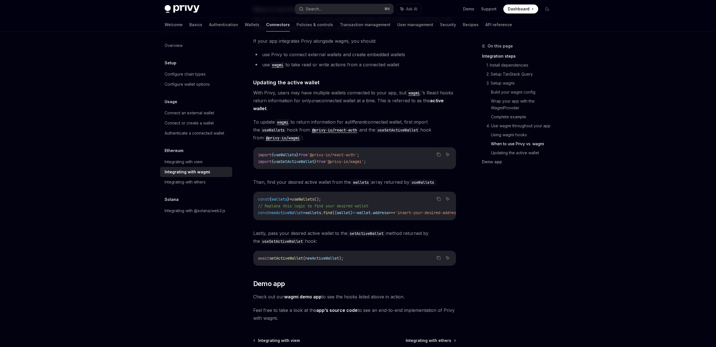
scroll to position [1450, 0]
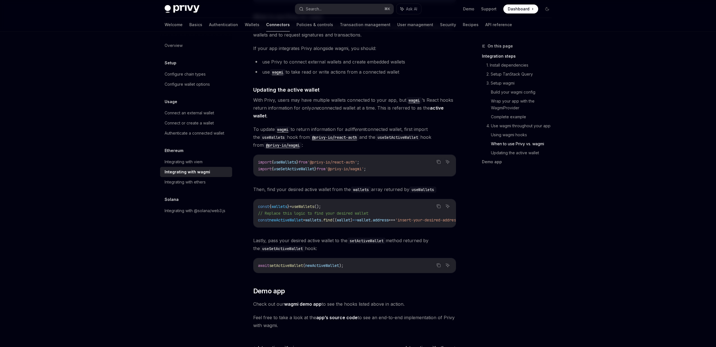
drag, startPoint x: 328, startPoint y: 226, endPoint x: 332, endPoint y: 226, distance: 3.9
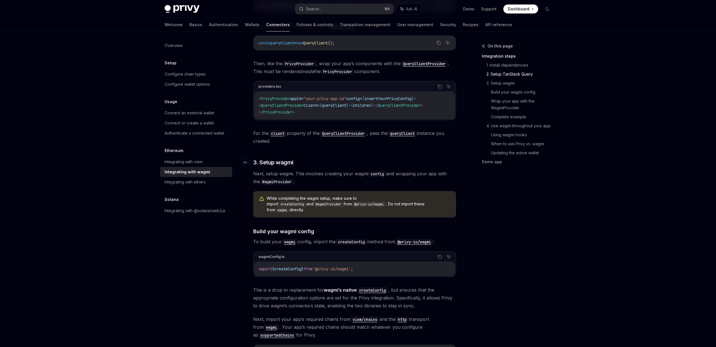
scroll to position [315, 0]
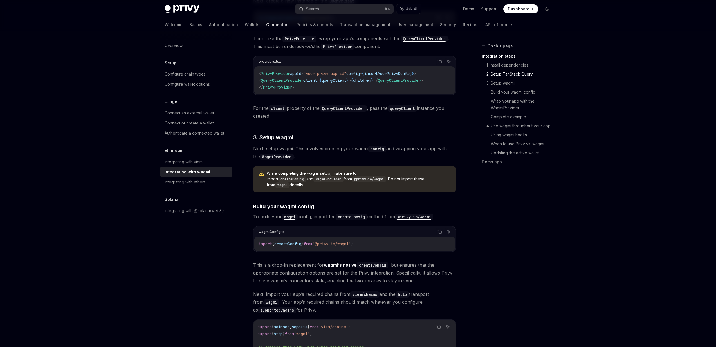
click at [278, 242] on span "createConfig" at bounding box center [287, 244] width 27 height 5
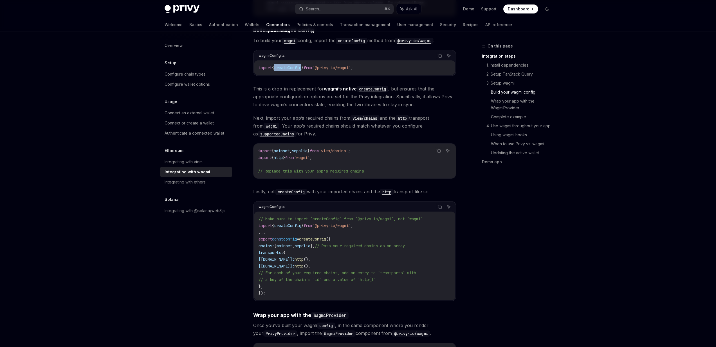
scroll to position [506, 0]
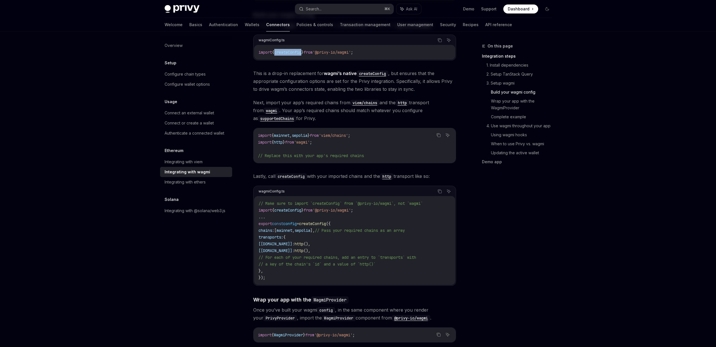
drag, startPoint x: 269, startPoint y: 252, endPoint x: 403, endPoint y: 256, distance: 134.2
click at [402, 256] on code "// Make sure to import `createConfig` from `@privy-io/wagmi`, not `wagmi` impor…" at bounding box center [354, 240] width 192 height 81
drag, startPoint x: 403, startPoint y: 256, endPoint x: 396, endPoint y: 257, distance: 6.5
click at [403, 256] on code "// Make sure to import `createConfig` from `@privy-io/wagmi`, not `wagmi` impor…" at bounding box center [354, 240] width 192 height 81
drag, startPoint x: 396, startPoint y: 257, endPoint x: 262, endPoint y: 253, distance: 133.9
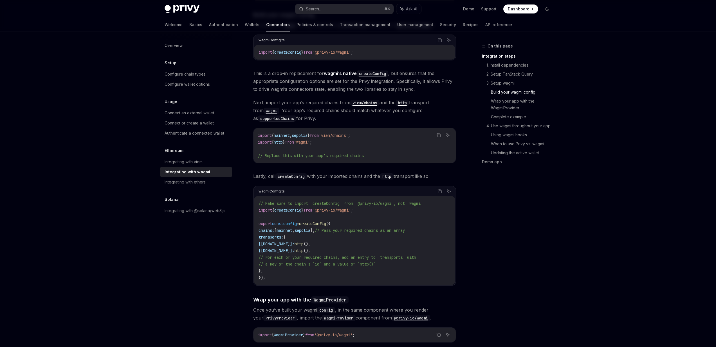
click at [262, 253] on code "// Make sure to import `createConfig` from `@privy-io/wagmi`, not `wagmi` impor…" at bounding box center [354, 240] width 192 height 81
click at [262, 255] on span "// For each of your required chains, add an entry to `transports` with" at bounding box center [336, 257] width 157 height 5
drag, startPoint x: 293, startPoint y: 256, endPoint x: 395, endPoint y: 262, distance: 102.5
click at [395, 262] on code "// Make sure to import `createConfig` from `@privy-io/wagmi`, not `wagmi` impor…" at bounding box center [354, 240] width 192 height 81
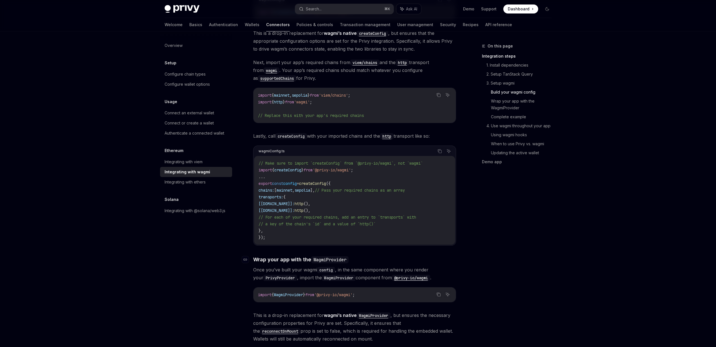
scroll to position [602, 0]
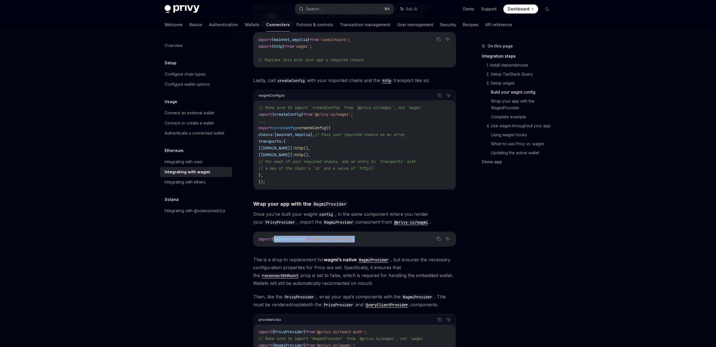
drag, startPoint x: 274, startPoint y: 236, endPoint x: 338, endPoint y: 240, distance: 64.8
click at [310, 240] on div "import { WagmiProvider } from '@privy-io/wagmi' ;" at bounding box center [354, 239] width 202 height 15
click at [345, 240] on div "import { WagmiProvider } from '@privy-io/wagmi' ;" at bounding box center [354, 239] width 202 height 15
click at [321, 239] on div "import { WagmiProvider } from '@privy-io/wagmi' ;" at bounding box center [354, 239] width 202 height 15
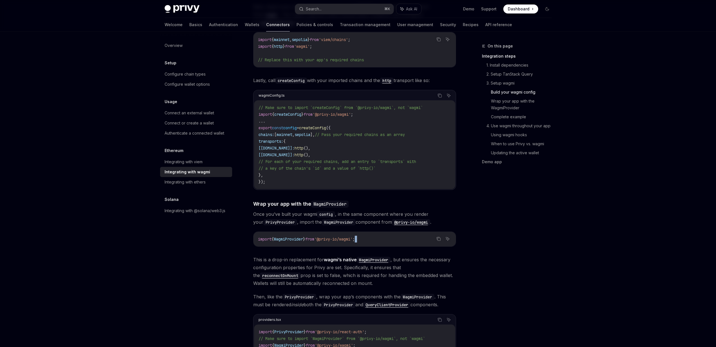
click at [321, 239] on div "import { WagmiProvider } from '@privy-io/wagmi' ;" at bounding box center [354, 239] width 202 height 15
click at [295, 238] on div "import { WagmiProvider } from '@privy-io/wagmi' ;" at bounding box center [354, 239] width 202 height 15
click at [292, 237] on span "WagmiProvider" at bounding box center [288, 239] width 29 height 5
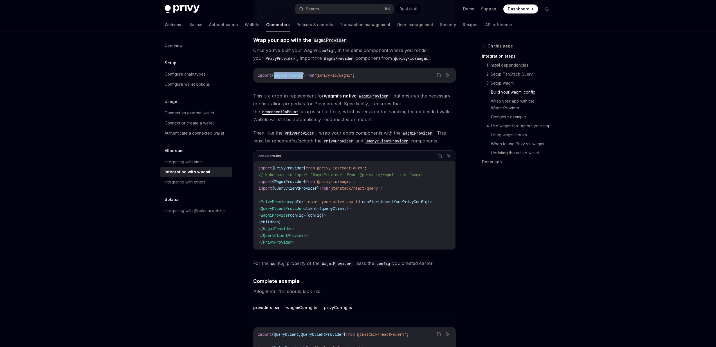
scroll to position [780, 0]
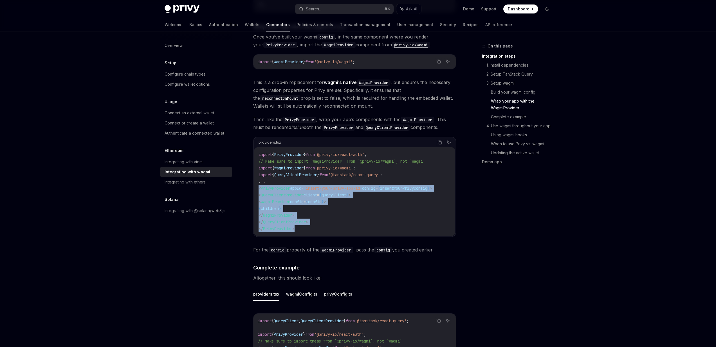
drag, startPoint x: 262, startPoint y: 186, endPoint x: 301, endPoint y: 228, distance: 57.5
click at [301, 228] on div "import { PrivyProvider } from '@privy-io/react-auth' ; // Make sure to import `…" at bounding box center [354, 191] width 201 height 89
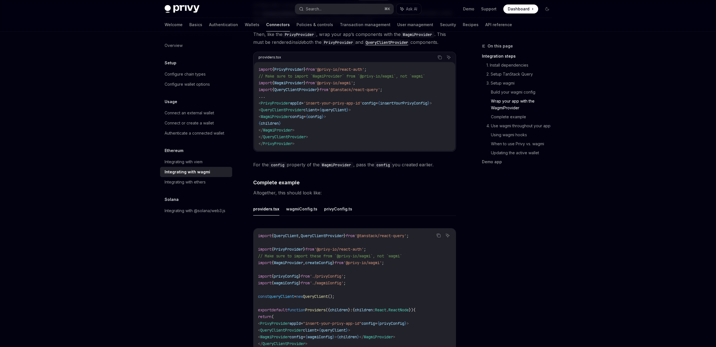
scroll to position [884, 0]
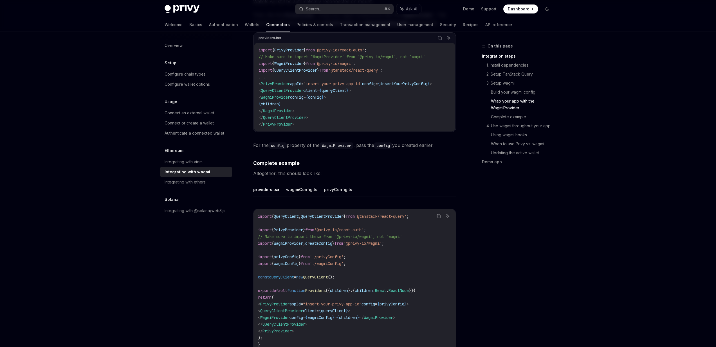
click at [296, 184] on button "wagmiConfig.ts" at bounding box center [301, 189] width 31 height 13
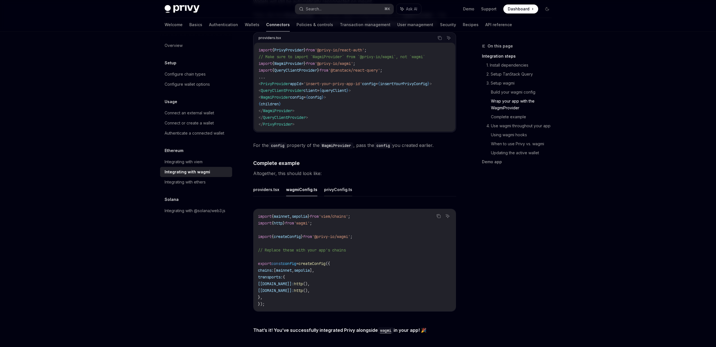
click at [334, 190] on button "privyConfig.ts" at bounding box center [338, 189] width 28 height 13
click at [286, 188] on button "wagmiConfig.ts" at bounding box center [301, 189] width 31 height 13
drag, startPoint x: 334, startPoint y: 190, endPoint x: 263, endPoint y: 188, distance: 71.4
click at [263, 188] on button "providers.tsx" at bounding box center [266, 189] width 26 height 13
type textarea "*"
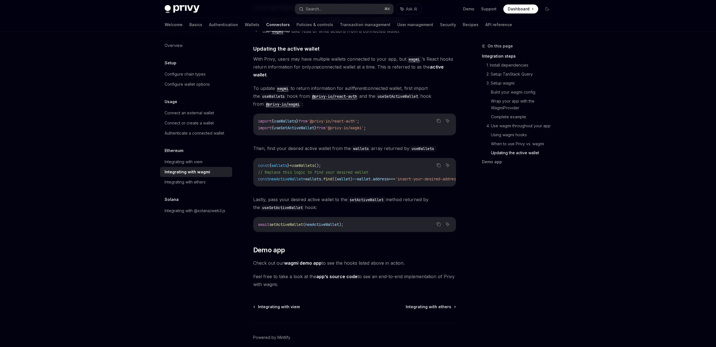
scroll to position [1515, 0]
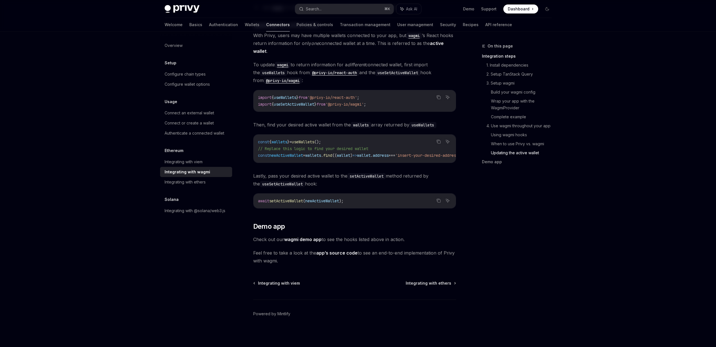
click at [302, 240] on link "wagmi demo app" at bounding box center [302, 240] width 37 height 6
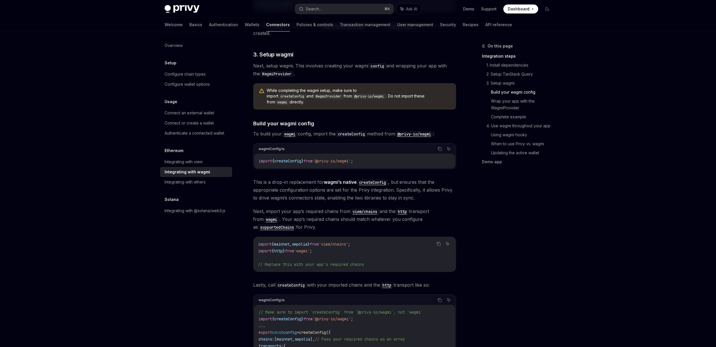
scroll to position [0, 0]
